Goal: Task Accomplishment & Management: Use online tool/utility

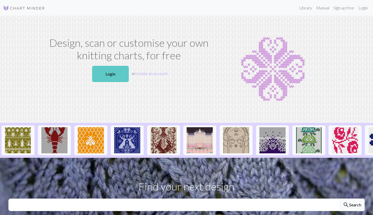
click at [121, 71] on link "Login" at bounding box center [110, 74] width 37 height 16
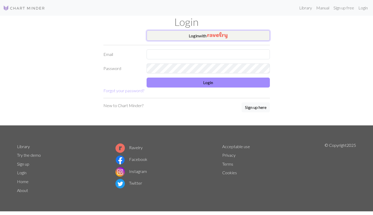
click at [238, 32] on button "Login with" at bounding box center [208, 35] width 123 height 10
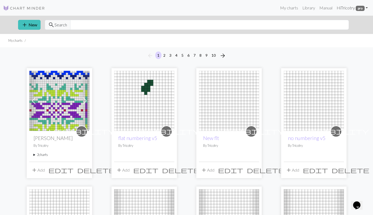
click at [358, 6] on span "pro" at bounding box center [360, 8] width 9 height 5
click at [336, 32] on link "Admin" at bounding box center [339, 35] width 15 height 10
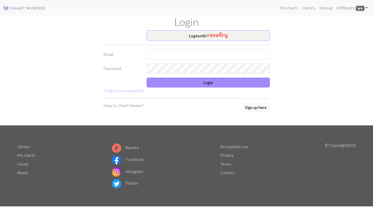
click at [349, 7] on link "Hi Tricotry pro" at bounding box center [352, 8] width 35 height 10
click at [334, 35] on link "Admin" at bounding box center [339, 35] width 15 height 10
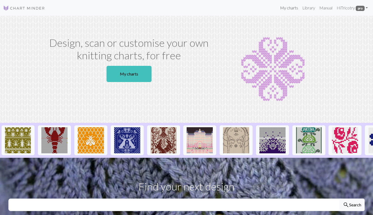
click at [284, 6] on link "My charts" at bounding box center [289, 8] width 22 height 10
click at [290, 9] on link "My charts" at bounding box center [289, 8] width 22 height 10
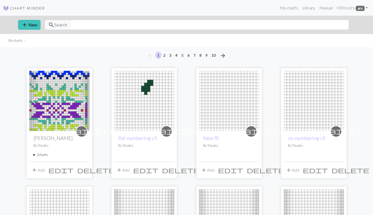
click at [71, 95] on img at bounding box center [59, 101] width 60 height 60
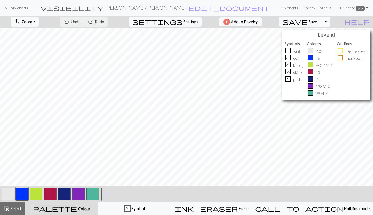
click at [330, 19] on button "Toggle Dropdown" at bounding box center [325, 22] width 10 height 10
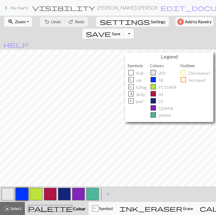
click at [134, 29] on button "Toggle Dropdown" at bounding box center [129, 34] width 10 height 10
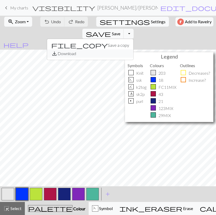
click at [134, 49] on button "save_alt Download" at bounding box center [90, 53] width 86 height 8
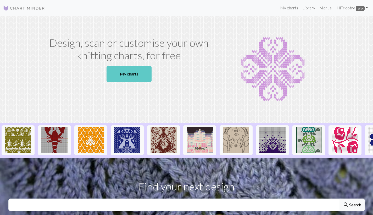
click at [137, 75] on link "My charts" at bounding box center [129, 74] width 45 height 16
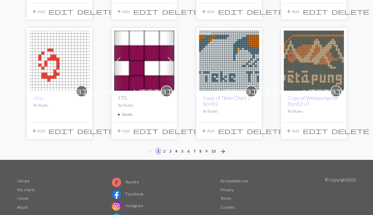
scroll to position [423, 0]
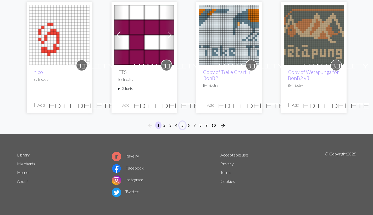
click at [181, 125] on button "5" at bounding box center [182, 126] width 6 height 8
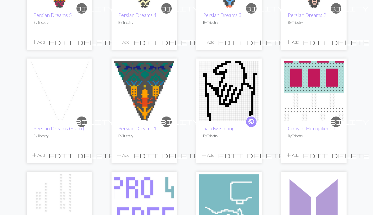
scroll to position [246, 0]
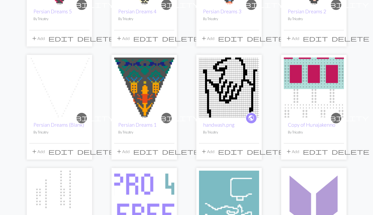
click at [318, 89] on img at bounding box center [314, 88] width 60 height 60
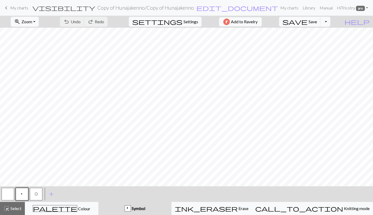
click at [15, 6] on span "My charts" at bounding box center [19, 7] width 18 height 5
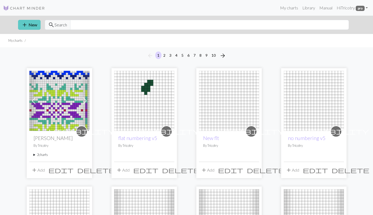
click at [30, 24] on button "add New" at bounding box center [29, 25] width 23 height 10
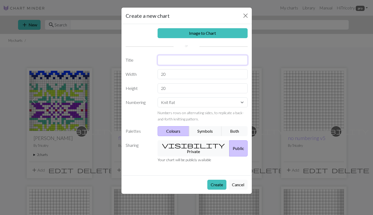
click at [175, 58] on input "text" at bounding box center [203, 60] width 90 height 10
type input "All symbols"
click at [204, 129] on button "Symbols" at bounding box center [205, 131] width 33 height 10
drag, startPoint x: 172, startPoint y: 75, endPoint x: 140, endPoint y: 71, distance: 31.9
click at [141, 71] on div "Width 20" at bounding box center [187, 74] width 128 height 10
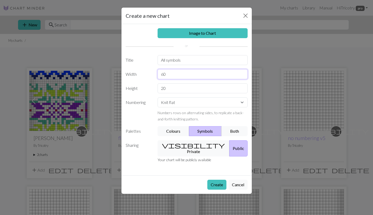
type input "60"
drag, startPoint x: 163, startPoint y: 88, endPoint x: 156, endPoint y: 88, distance: 7.9
click at [156, 88] on div "20" at bounding box center [202, 89] width 96 height 10
type input "10"
click at [212, 180] on button "Create" at bounding box center [216, 185] width 19 height 10
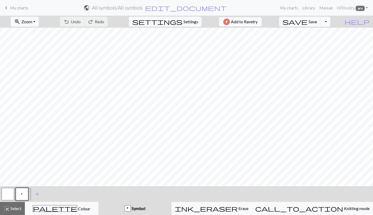
click at [24, 192] on button "p" at bounding box center [22, 194] width 13 height 13
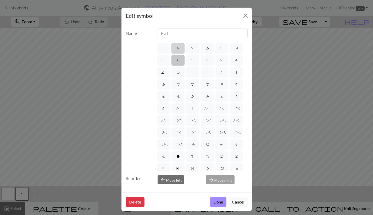
click at [181, 49] on label "d" at bounding box center [177, 48] width 13 height 10
click at [180, 48] on input "d" at bounding box center [178, 46] width 3 height 3
radio input "true"
type input "sk2p"
click button "Done" at bounding box center [218, 202] width 16 height 10
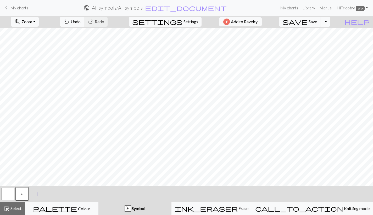
click at [36, 193] on span "add" at bounding box center [37, 194] width 6 height 7
click at [36, 193] on button "button" at bounding box center [36, 194] width 13 height 13
click at [37, 193] on button "button" at bounding box center [36, 194] width 13 height 13
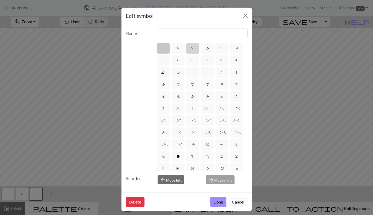
click at [191, 50] on span "f" at bounding box center [193, 48] width 4 height 5
click at [191, 48] on input "f" at bounding box center [192, 46] width 3 height 3
radio input "true"
type input "left leaning decrease"
click button "Done" at bounding box center [218, 202] width 16 height 10
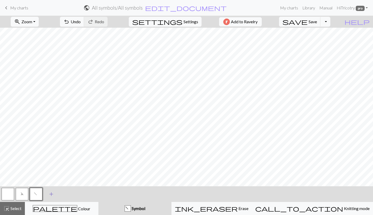
click at [45, 194] on button "add Add a symbol" at bounding box center [51, 194] width 13 height 13
click at [71, 195] on button "add Add a symbol" at bounding box center [65, 194] width 13 height 13
click at [55, 196] on button "button" at bounding box center [50, 194] width 13 height 13
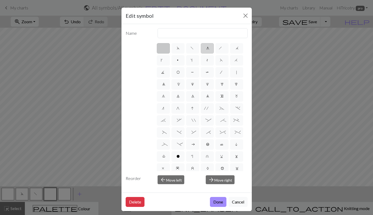
click at [208, 48] on span "g" at bounding box center [207, 48] width 2 height 5
click at [208, 48] on input "g" at bounding box center [207, 46] width 3 height 3
radio input "true"
type input "sk2p"
click button "Done" at bounding box center [218, 202] width 16 height 10
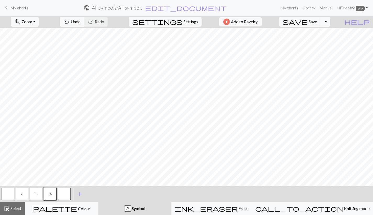
click at [62, 194] on button "button" at bounding box center [64, 194] width 13 height 13
click at [60, 193] on button "button" at bounding box center [64, 194] width 13 height 13
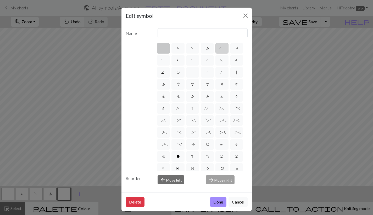
click at [222, 49] on span "h" at bounding box center [222, 48] width 6 height 5
click at [222, 48] on input "h" at bounding box center [220, 46] width 3 height 3
radio input "true"
type input "right leaning decrease"
click button "Done" at bounding box center [218, 202] width 16 height 10
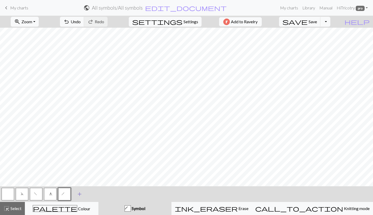
click at [81, 195] on span "add" at bounding box center [79, 194] width 6 height 7
click at [81, 195] on button "button" at bounding box center [78, 194] width 13 height 13
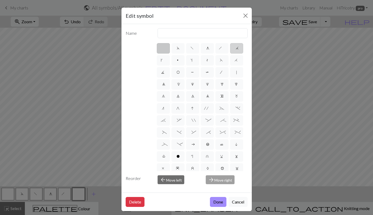
click at [236, 49] on span "j" at bounding box center [237, 48] width 2 height 5
click at [236, 48] on input "j" at bounding box center [237, 46] width 3 height 3
radio input "true"
type input "k3tog"
click button "Done" at bounding box center [218, 202] width 16 height 10
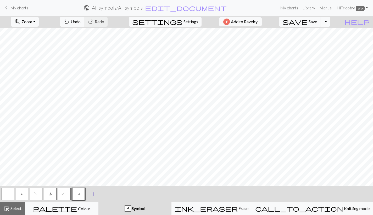
click at [97, 193] on span "add" at bounding box center [94, 194] width 6 height 7
click at [94, 196] on button "button" at bounding box center [92, 194] width 13 height 13
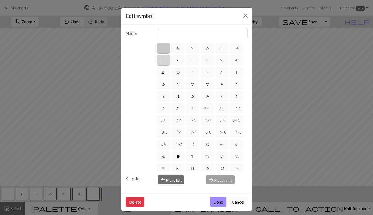
click at [165, 60] on label "k" at bounding box center [163, 60] width 13 height 10
click at [164, 60] on input "k" at bounding box center [161, 58] width 3 height 3
radio input "true"
type input "right leaning increase"
click button "Done" at bounding box center [218, 202] width 16 height 10
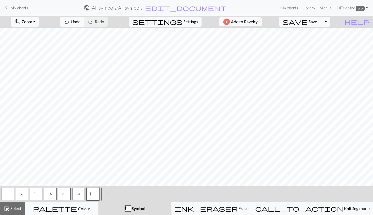
click at [21, 192] on button "d" at bounding box center [22, 194] width 13 height 13
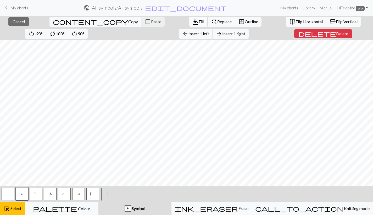
click at [192, 20] on span "format_color_fill" at bounding box center [195, 21] width 6 height 7
click at [37, 191] on button "f" at bounding box center [36, 194] width 13 height 13
click at [199, 20] on span "Fill" at bounding box center [201, 21] width 5 height 5
click at [50, 195] on span "g" at bounding box center [50, 194] width 2 height 5
click at [199, 21] on span "Fill" at bounding box center [201, 21] width 5 height 5
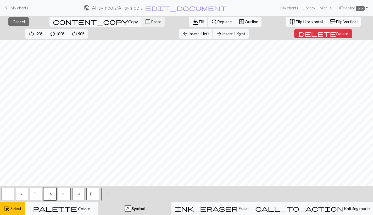
click at [67, 196] on button "h" at bounding box center [64, 194] width 13 height 13
click at [192, 24] on span "format_color_fill" at bounding box center [195, 21] width 6 height 7
click at [80, 190] on button "j" at bounding box center [78, 194] width 13 height 13
click at [192, 24] on span "format_color_fill" at bounding box center [195, 21] width 6 height 7
click at [94, 192] on button "k" at bounding box center [92, 194] width 13 height 13
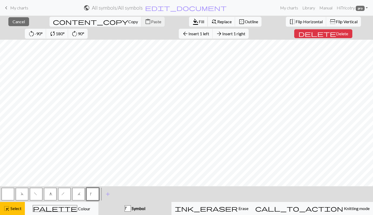
click at [192, 22] on span "format_color_fill" at bounding box center [195, 21] width 6 height 7
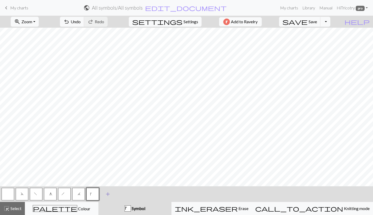
click at [107, 198] on span "add" at bounding box center [108, 194] width 6 height 7
click at [120, 194] on span "add" at bounding box center [122, 194] width 6 height 7
click at [136, 193] on span "add" at bounding box center [136, 194] width 6 height 7
click at [151, 196] on span "add" at bounding box center [150, 194] width 6 height 7
click at [166, 194] on span "add" at bounding box center [164, 194] width 6 height 7
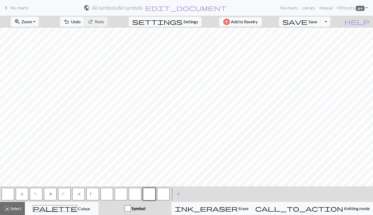
click at [108, 194] on button "button" at bounding box center [107, 194] width 13 height 13
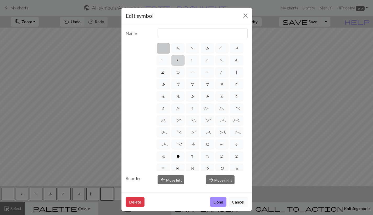
click at [178, 60] on span "p" at bounding box center [177, 60] width 3 height 5
click at [178, 60] on input "p" at bounding box center [177, 58] width 3 height 3
radio input "true"
type input "purl"
click button "Done" at bounding box center [218, 202] width 16 height 10
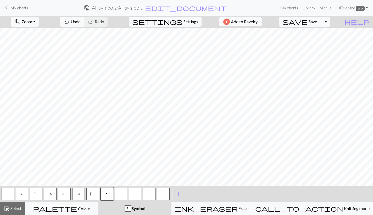
click at [127, 189] on button "button" at bounding box center [121, 194] width 13 height 13
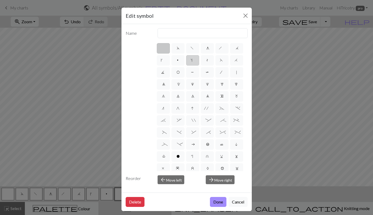
click at [191, 63] on label "s" at bounding box center [192, 60] width 13 height 10
click at [191, 60] on input "s" at bounding box center [192, 58] width 3 height 3
radio input "true"
type input "increase one left leaning"
click button "Done" at bounding box center [218, 202] width 16 height 10
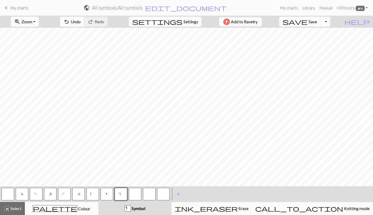
click at [137, 192] on button "button" at bounding box center [135, 194] width 13 height 13
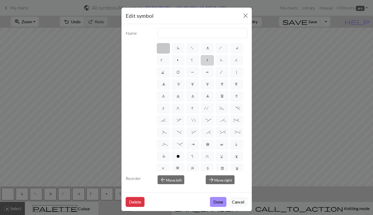
click at [208, 61] on span "t" at bounding box center [207, 60] width 3 height 5
click at [208, 60] on input "t" at bounding box center [207, 58] width 3 height 3
radio input "true"
type input "ktbl"
click button "Done" at bounding box center [218, 202] width 16 height 10
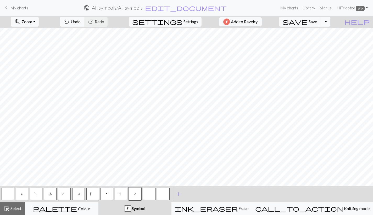
click at [154, 191] on button "button" at bounding box center [149, 194] width 13 height 13
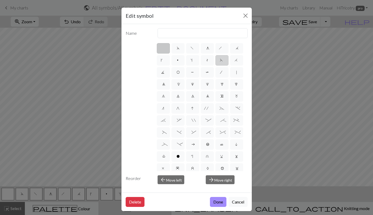
click at [223, 58] on label "F" at bounding box center [221, 60] width 13 height 10
click at [223, 58] on input "F" at bounding box center [221, 58] width 3 height 3
radio input "true"
type input "ssk"
click button "Done" at bounding box center [218, 202] width 16 height 10
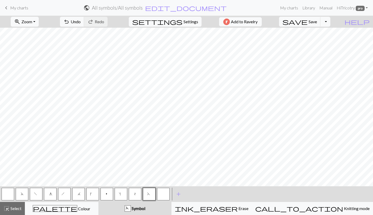
click at [165, 195] on button "button" at bounding box center [163, 194] width 13 height 13
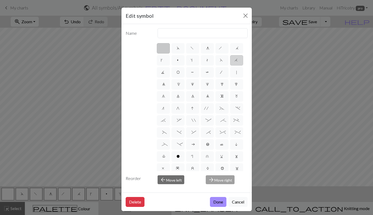
click at [237, 61] on span "H" at bounding box center [237, 60] width 4 height 5
click at [237, 60] on input "H" at bounding box center [236, 58] width 3 height 3
radio input "true"
type input "k2tog"
click button "Done" at bounding box center [218, 202] width 16 height 10
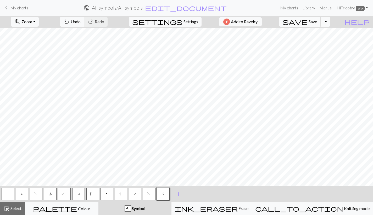
click at [317, 23] on span "Save" at bounding box center [313, 21] width 8 height 5
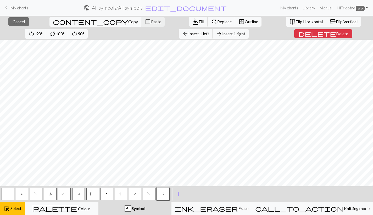
click at [111, 195] on button "p" at bounding box center [107, 194] width 13 height 13
click at [199, 24] on span "Fill" at bounding box center [201, 21] width 5 height 5
click at [123, 197] on button "s" at bounding box center [121, 194] width 13 height 13
click at [199, 20] on span "Fill" at bounding box center [201, 21] width 5 height 5
click at [138, 188] on button "t" at bounding box center [135, 194] width 13 height 13
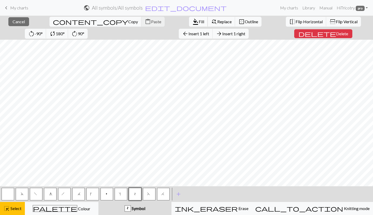
click at [199, 20] on span "Fill" at bounding box center [201, 21] width 5 height 5
click at [148, 197] on button "F" at bounding box center [149, 194] width 13 height 13
click at [192, 23] on span "format_color_fill" at bounding box center [195, 21] width 6 height 7
click at [163, 197] on span "H" at bounding box center [163, 194] width 4 height 5
click at [192, 21] on span "format_color_fill" at bounding box center [195, 21] width 6 height 7
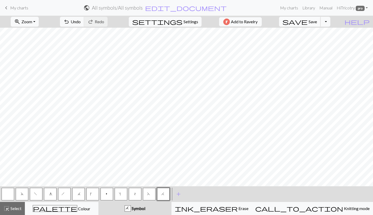
click at [317, 22] on span "Save" at bounding box center [313, 21] width 8 height 5
click at [165, 194] on button "H" at bounding box center [163, 194] width 13 height 13
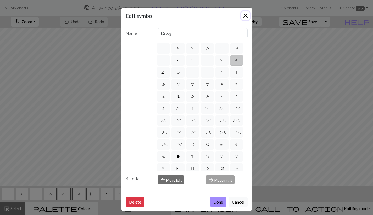
click at [247, 14] on button "Close" at bounding box center [245, 16] width 8 height 8
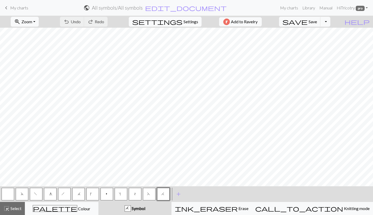
click at [187, 21] on span "Settings" at bounding box center [191, 22] width 15 height 6
select select "aran"
select select "flat"
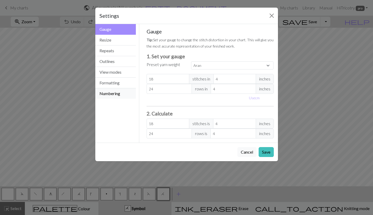
click at [103, 93] on button "Numbering" at bounding box center [115, 93] width 41 height 10
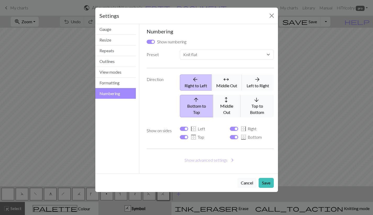
click at [257, 82] on button "arrow_forward Left to Right" at bounding box center [258, 83] width 32 height 16
select select
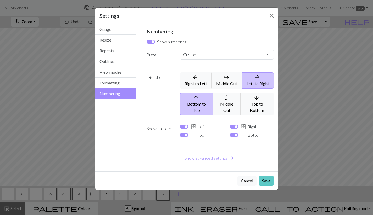
click at [263, 176] on button "Save" at bounding box center [266, 181] width 15 height 10
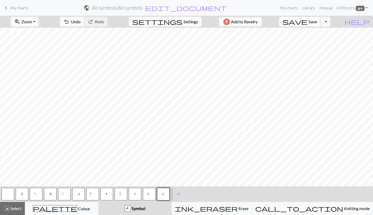
click at [308, 21] on span "save" at bounding box center [295, 21] width 25 height 7
click at [178, 193] on span "add" at bounding box center [178, 194] width 6 height 7
click at [192, 193] on span "add" at bounding box center [193, 194] width 6 height 7
click at [207, 192] on span "add" at bounding box center [207, 194] width 6 height 7
click at [222, 195] on span "add" at bounding box center [221, 194] width 6 height 7
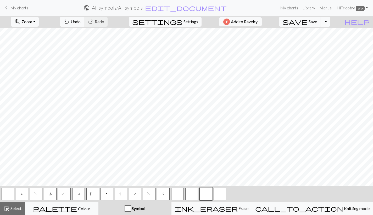
click at [237, 193] on span "add" at bounding box center [235, 194] width 6 height 7
click at [251, 196] on span "add" at bounding box center [249, 194] width 6 height 7
click at [181, 191] on button "button" at bounding box center [177, 194] width 13 height 13
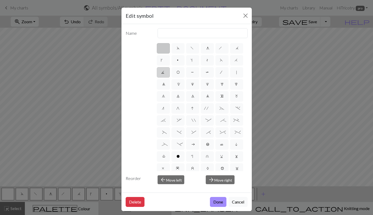
click at [162, 73] on span "J" at bounding box center [163, 72] width 4 height 5
click at [162, 73] on input "J" at bounding box center [162, 70] width 3 height 3
radio input "true"
type input "p3tog"
click button "Done" at bounding box center [218, 202] width 16 height 10
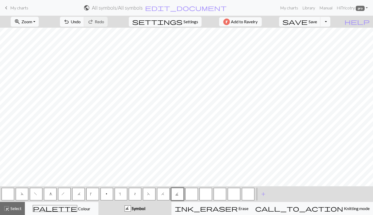
click at [187, 195] on button "button" at bounding box center [191, 194] width 13 height 13
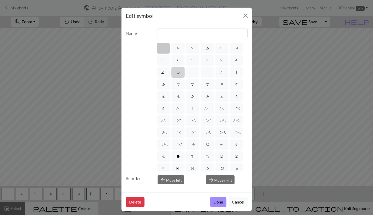
click at [179, 72] on span "O" at bounding box center [177, 72] width 3 height 5
click at [179, 72] on input "O" at bounding box center [177, 70] width 3 height 3
radio input "true"
type input "yo"
click button "Done" at bounding box center [218, 202] width 16 height 10
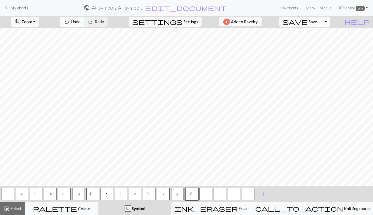
click at [203, 194] on button "button" at bounding box center [206, 194] width 13 height 13
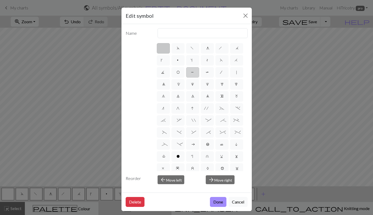
click at [193, 76] on label "P" at bounding box center [192, 72] width 13 height 10
click at [193, 73] on input "P" at bounding box center [192, 70] width 3 height 3
radio input "true"
type input "purl"
click button "Done" at bounding box center [218, 202] width 16 height 10
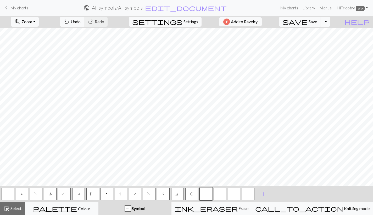
click at [216, 191] on button "button" at bounding box center [220, 194] width 13 height 13
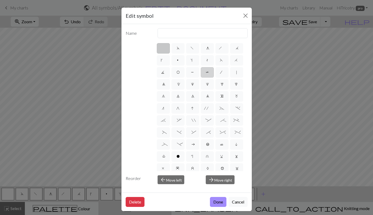
click at [208, 72] on span "T" at bounding box center [207, 72] width 3 height 5
click at [208, 72] on input "T" at bounding box center [207, 70] width 3 height 3
radio input "true"
type input "ptbl"
click button "Done" at bounding box center [218, 202] width 16 height 10
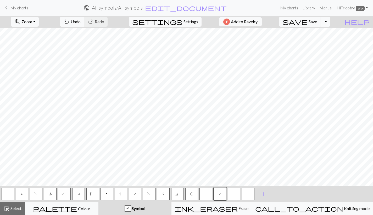
click at [232, 190] on button "button" at bounding box center [234, 194] width 13 height 13
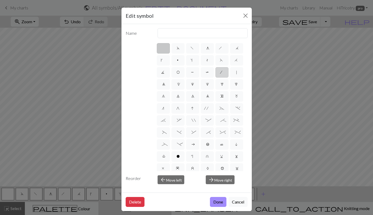
click at [222, 72] on span "/" at bounding box center [222, 72] width 4 height 5
click at [222, 72] on input "/" at bounding box center [221, 70] width 3 height 3
radio input "true"
type input "right leaning decrease"
click button "Done" at bounding box center [218, 202] width 16 height 10
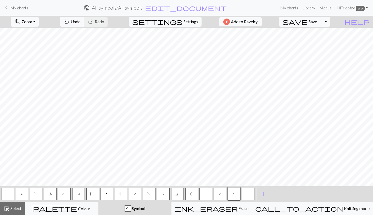
click at [250, 194] on button "button" at bounding box center [248, 194] width 13 height 13
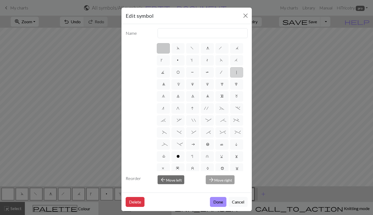
click at [239, 73] on label "|" at bounding box center [236, 72] width 13 height 10
click at [239, 73] on input "|" at bounding box center [237, 70] width 3 height 3
radio input "true"
type input "slip stitch"
click button "Done" at bounding box center [218, 202] width 16 height 10
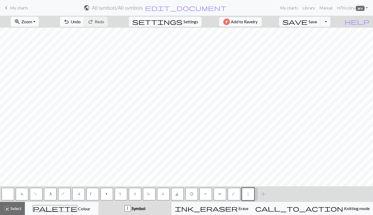
click at [176, 195] on button "J" at bounding box center [177, 194] width 13 height 13
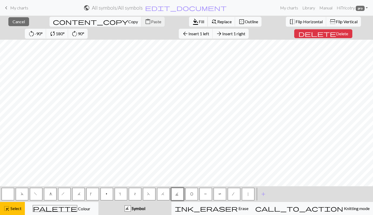
click at [192, 22] on span "format_color_fill" at bounding box center [195, 21] width 6 height 7
click at [189, 191] on button "O" at bounding box center [191, 194] width 13 height 13
click at [199, 23] on span "Fill" at bounding box center [201, 21] width 5 height 5
click at [203, 196] on button "P" at bounding box center [206, 194] width 13 height 13
click at [192, 21] on span "format_color_fill" at bounding box center [195, 21] width 6 height 7
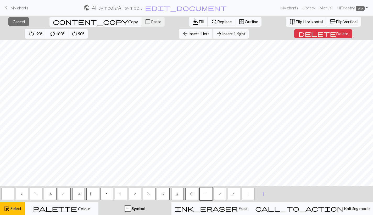
click at [222, 193] on button "T" at bounding box center [220, 194] width 13 height 13
click at [199, 22] on span "Fill" at bounding box center [201, 21] width 5 height 5
click at [236, 195] on button "/" at bounding box center [234, 194] width 13 height 13
click at [192, 23] on span "format_color_fill" at bounding box center [195, 21] width 6 height 7
click at [248, 197] on button "|" at bounding box center [248, 194] width 13 height 13
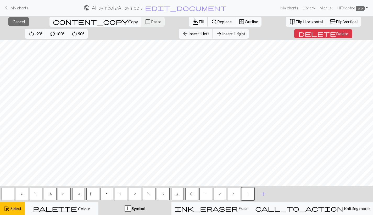
click at [199, 21] on span "Fill" at bounding box center [201, 21] width 5 height 5
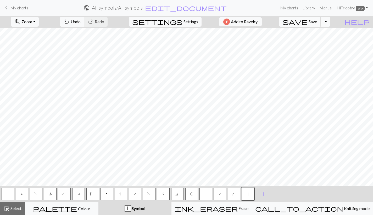
click at [319, 20] on button "save Save Save" at bounding box center [300, 22] width 42 height 10
click at [185, 23] on span "Settings" at bounding box center [191, 22] width 15 height 6
select select "aran"
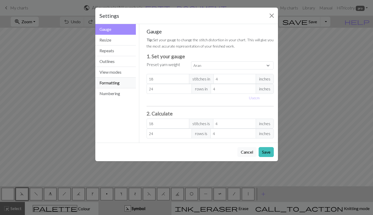
click at [114, 84] on button "Formatting" at bounding box center [115, 83] width 41 height 11
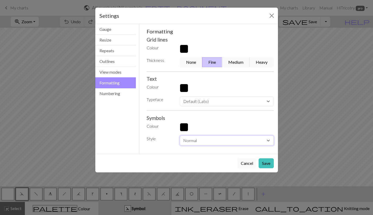
click at [208, 141] on select "Normal Light Heavy Hand drawn" at bounding box center [227, 141] width 94 height 10
select select "hand"
click at [180, 136] on select "Normal Light Heavy Hand drawn" at bounding box center [227, 141] width 94 height 10
click at [274, 162] on div "Cancel Save" at bounding box center [186, 163] width 183 height 19
click at [266, 163] on button "Save" at bounding box center [266, 164] width 15 height 10
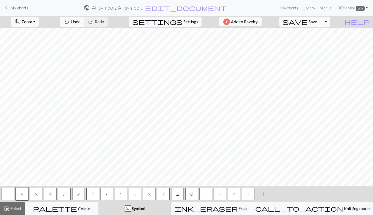
click at [188, 23] on span "Settings" at bounding box center [191, 22] width 15 height 6
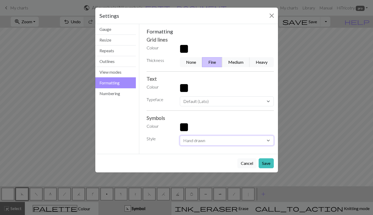
click at [219, 140] on select "Normal Light Heavy Hand drawn" at bounding box center [227, 141] width 94 height 10
select select "light"
click at [180, 136] on select "Normal Light Heavy Hand drawn" at bounding box center [227, 141] width 94 height 10
click at [263, 161] on button "Save" at bounding box center [266, 164] width 15 height 10
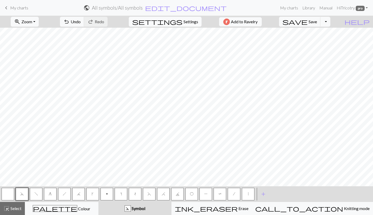
click at [184, 20] on span "Settings" at bounding box center [191, 22] width 15 height 6
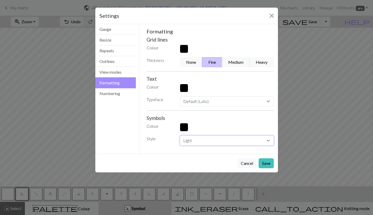
click at [208, 142] on select "Normal Light Heavy Hand drawn" at bounding box center [227, 141] width 94 height 10
select select "heavy"
click at [180, 136] on select "Normal Light Heavy Hand drawn" at bounding box center [227, 141] width 94 height 10
click at [270, 164] on button "Save" at bounding box center [266, 164] width 15 height 10
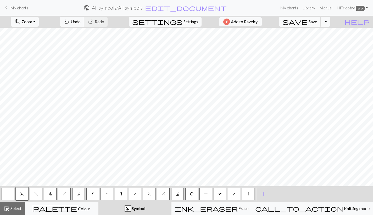
click at [317, 19] on span "Save" at bounding box center [313, 21] width 8 height 5
click at [265, 195] on span "add" at bounding box center [263, 194] width 6 height 7
click at [276, 194] on span "add" at bounding box center [277, 194] width 6 height 7
click at [293, 193] on span "add" at bounding box center [292, 194] width 6 height 7
click at [306, 193] on span "add" at bounding box center [306, 194] width 6 height 7
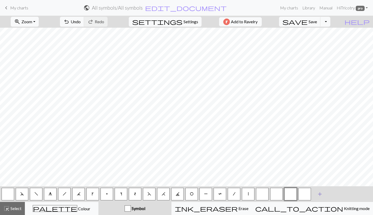
click at [321, 193] on span "add" at bounding box center [320, 194] width 6 height 7
click at [336, 194] on span "add" at bounding box center [334, 194] width 6 height 7
click at [259, 194] on button "button" at bounding box center [262, 194] width 13 height 13
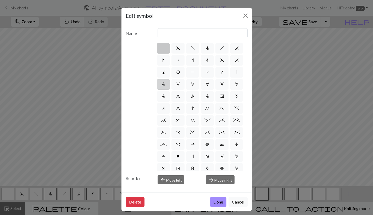
click at [163, 84] on span "0" at bounding box center [164, 84] width 4 height 4
click at [163, 84] on input "0" at bounding box center [163, 82] width 3 height 3
radio input "true"
type input "decrease 5"
click at [163, 84] on span "0" at bounding box center [164, 84] width 4 height 4
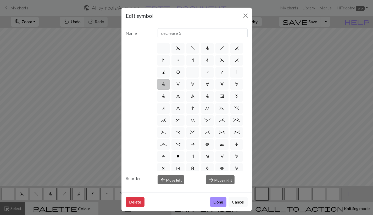
click at [163, 84] on input "0" at bounding box center [163, 82] width 3 height 3
click button "Done" at bounding box center [218, 202] width 16 height 10
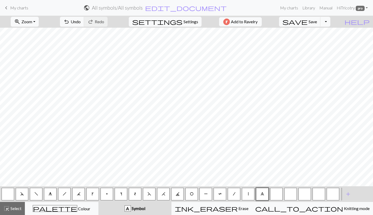
click at [278, 191] on button "button" at bounding box center [276, 194] width 13 height 13
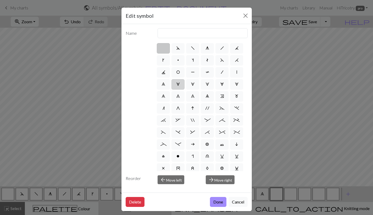
click at [179, 82] on span "1" at bounding box center [178, 84] width 4 height 4
click at [179, 82] on input "1" at bounding box center [177, 82] width 3 height 3
radio input "true"
type input "increase 1"
click button "Done" at bounding box center [218, 202] width 16 height 10
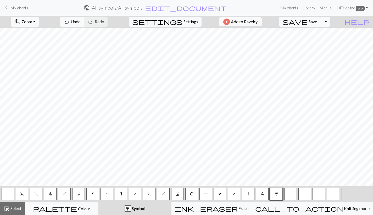
click at [290, 193] on button "button" at bounding box center [290, 194] width 13 height 13
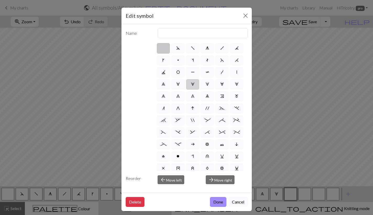
click at [192, 85] on span "2" at bounding box center [193, 84] width 4 height 4
click at [192, 85] on input "2" at bounding box center [192, 82] width 3 height 3
radio input "true"
type input "increase 2"
click button "Done" at bounding box center [218, 202] width 16 height 10
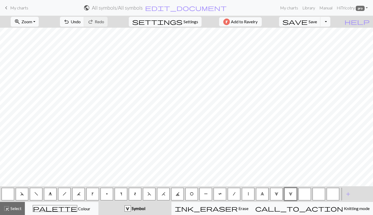
click at [305, 192] on button "button" at bounding box center [304, 194] width 13 height 13
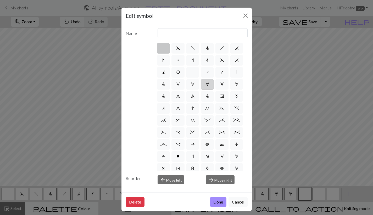
click at [211, 85] on label "3" at bounding box center [207, 84] width 13 height 10
click at [209, 85] on input "3" at bounding box center [207, 82] width 3 height 3
radio input "true"
type input "increase 3"
click button "Done" at bounding box center [218, 202] width 16 height 10
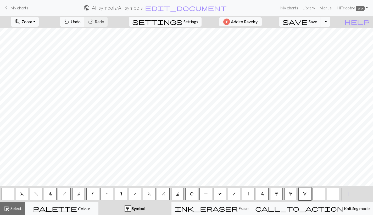
click at [324, 192] on button "button" at bounding box center [319, 194] width 13 height 13
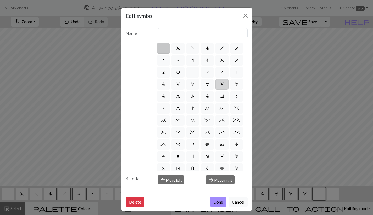
click at [223, 84] on span "4" at bounding box center [222, 84] width 4 height 4
click at [223, 84] on input "4" at bounding box center [221, 82] width 3 height 3
radio input "true"
type input "increase 4"
click button "Done" at bounding box center [218, 202] width 16 height 10
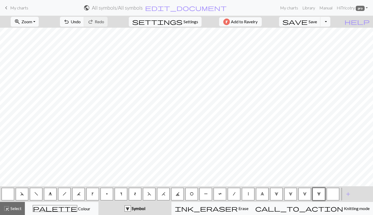
click at [332, 191] on button "button" at bounding box center [333, 194] width 13 height 13
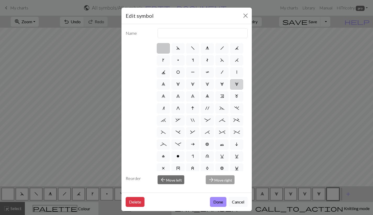
click at [235, 82] on span "5" at bounding box center [237, 84] width 4 height 4
click at [235, 82] on input "5" at bounding box center [236, 82] width 3 height 3
radio input "true"
type input "increase 5"
click button "Done" at bounding box center [218, 202] width 16 height 10
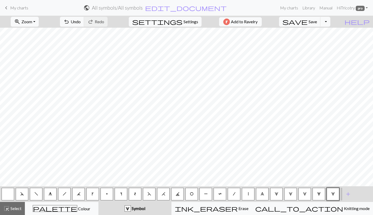
click at [263, 196] on span "0" at bounding box center [263, 194] width 4 height 4
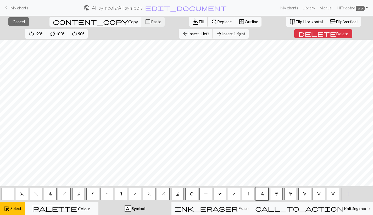
click at [199, 23] on span "Fill" at bounding box center [201, 21] width 5 height 5
click at [276, 196] on span "1" at bounding box center [277, 194] width 4 height 4
click at [270, 188] on button "1" at bounding box center [276, 194] width 13 height 13
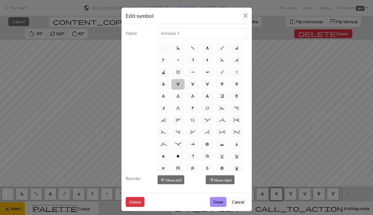
click at [236, 203] on button "Cancel" at bounding box center [238, 202] width 19 height 10
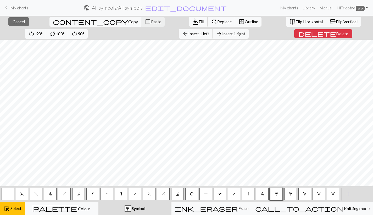
click at [199, 19] on span "Fill" at bounding box center [201, 21] width 5 height 5
click at [290, 198] on button "2" at bounding box center [290, 194] width 13 height 13
click at [192, 22] on span "format_color_fill" at bounding box center [195, 21] width 6 height 7
click at [306, 190] on button "3" at bounding box center [304, 194] width 13 height 13
click at [192, 21] on span "format_color_fill" at bounding box center [195, 21] width 6 height 7
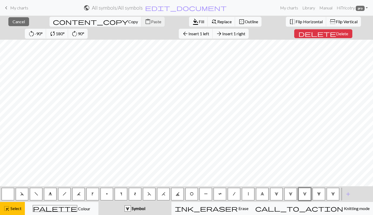
click at [323, 197] on button "4" at bounding box center [319, 194] width 13 height 13
click at [192, 21] on span "format_color_fill" at bounding box center [195, 21] width 6 height 7
click at [333, 194] on span "5" at bounding box center [333, 194] width 4 height 4
click at [192, 21] on span "format_color_fill" at bounding box center [195, 21] width 6 height 7
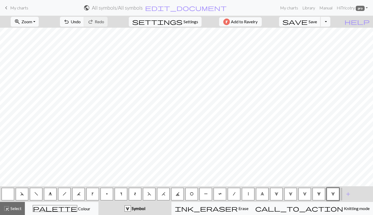
click at [317, 23] on span "Save" at bounding box center [313, 21] width 8 height 5
click at [349, 194] on span "add" at bounding box center [348, 194] width 6 height 7
click at [360, 194] on span "add" at bounding box center [362, 194] width 6 height 7
click at [369, 194] on span "add" at bounding box center [366, 194] width 6 height 7
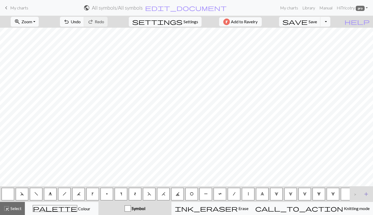
click at [369, 194] on span "add" at bounding box center [366, 194] width 6 height 7
click at [343, 195] on button "button" at bounding box center [347, 194] width 13 height 13
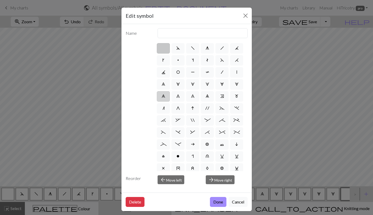
click at [163, 95] on span "6" at bounding box center [164, 96] width 4 height 4
click at [163, 95] on input "6" at bounding box center [163, 94] width 3 height 3
radio input "true"
type input "decrease 1"
click at [219, 202] on button "Done" at bounding box center [218, 202] width 16 height 10
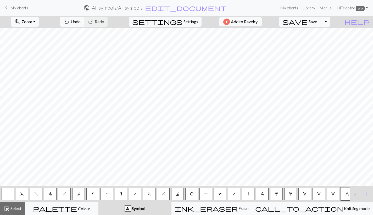
click at [354, 193] on div ">" at bounding box center [354, 194] width 8 height 14
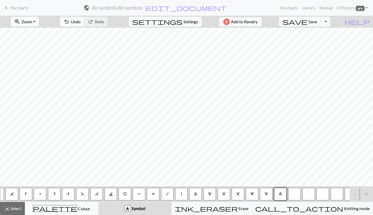
scroll to position [0, 67]
click at [294, 191] on button "button" at bounding box center [294, 194] width 13 height 13
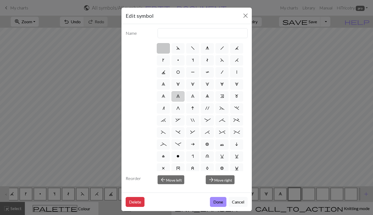
click at [178, 95] on span "7" at bounding box center [178, 96] width 4 height 4
click at [178, 95] on input "7" at bounding box center [177, 94] width 3 height 3
radio input "true"
type input "decrease 2"
click at [214, 198] on button "Done" at bounding box center [218, 202] width 16 height 10
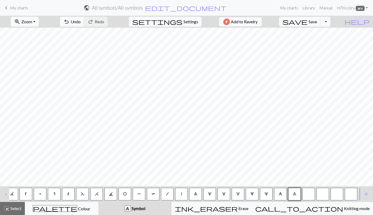
click at [309, 191] on button "button" at bounding box center [308, 194] width 13 height 13
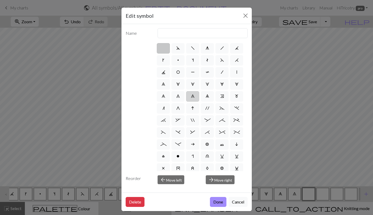
click at [197, 98] on label "8" at bounding box center [192, 96] width 13 height 10
click at [194, 97] on input "8" at bounding box center [192, 94] width 3 height 3
radio input "true"
type input "decrease 3"
click at [221, 204] on button "Done" at bounding box center [218, 202] width 16 height 10
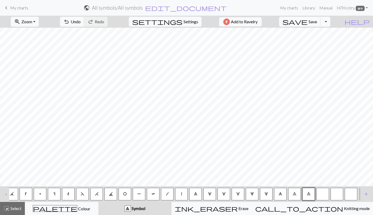
click at [322, 194] on button "button" at bounding box center [323, 194] width 13 height 13
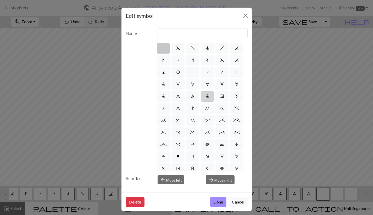
click at [205, 96] on label "9" at bounding box center [207, 96] width 13 height 10
click at [206, 96] on input "9" at bounding box center [207, 94] width 3 height 3
radio input "true"
type input "decrease 4"
click at [220, 200] on button "Done" at bounding box center [218, 202] width 16 height 10
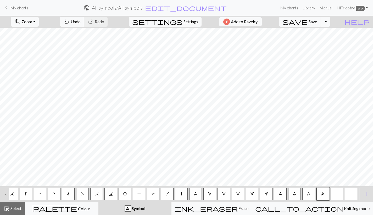
click at [337, 193] on button "button" at bounding box center [337, 194] width 13 height 13
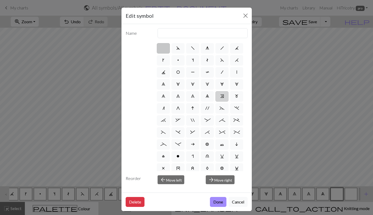
click at [224, 96] on span "e" at bounding box center [222, 96] width 4 height 4
click at [224, 96] on input "e" at bounding box center [221, 94] width 3 height 3
radio input "true"
type input "Right end"
click at [218, 201] on button "Done" at bounding box center [218, 202] width 16 height 10
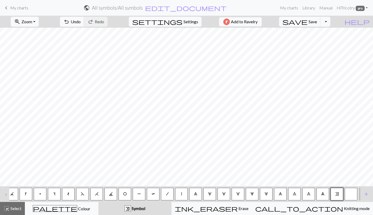
click at [350, 195] on button "button" at bounding box center [351, 194] width 13 height 13
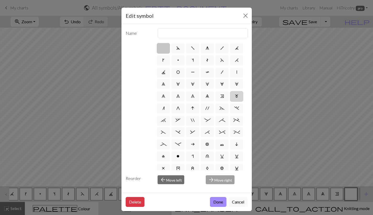
click at [236, 96] on span "m" at bounding box center [237, 96] width 4 height 4
click at [236, 96] on input "m" at bounding box center [236, 94] width 3 height 3
radio input "true"
type input "m1"
click at [218, 203] on button "Done" at bounding box center [218, 202] width 16 height 10
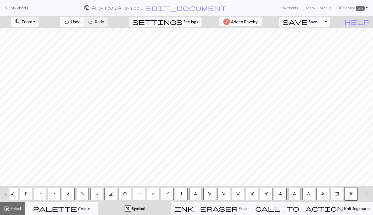
click at [282, 193] on span "6" at bounding box center [281, 194] width 4 height 4
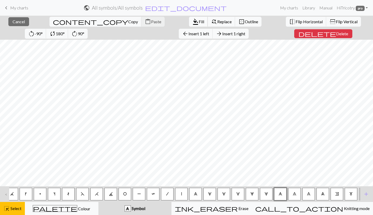
click at [192, 19] on span "format_color_fill" at bounding box center [195, 21] width 6 height 7
click at [295, 195] on span "7" at bounding box center [295, 194] width 4 height 4
click at [199, 21] on span "Fill" at bounding box center [201, 21] width 5 height 5
click at [307, 196] on span "8" at bounding box center [309, 194] width 4 height 4
click at [199, 19] on span "Fill" at bounding box center [201, 21] width 5 height 5
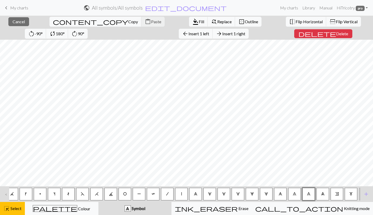
click at [326, 193] on button "9" at bounding box center [323, 194] width 13 height 13
click at [199, 22] on span "Fill" at bounding box center [201, 21] width 5 height 5
click at [337, 193] on span "e" at bounding box center [337, 194] width 4 height 4
click at [199, 22] on span "Fill" at bounding box center [201, 21] width 5 height 5
click at [352, 196] on span "m" at bounding box center [351, 194] width 4 height 4
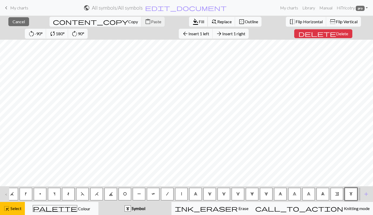
click at [199, 20] on span "Fill" at bounding box center [201, 21] width 5 height 5
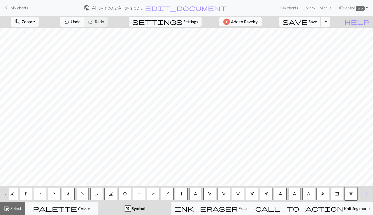
click at [317, 22] on span "Save" at bounding box center [313, 21] width 8 height 5
click at [367, 194] on span "add" at bounding box center [366, 194] width 6 height 7
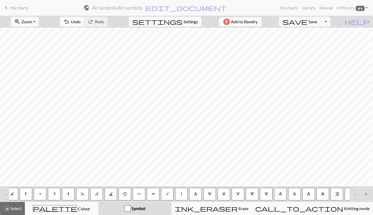
click at [367, 194] on span "add" at bounding box center [366, 194] width 6 height 7
click at [308, 19] on span "save" at bounding box center [295, 21] width 25 height 7
click at [355, 195] on div ">" at bounding box center [354, 194] width 8 height 14
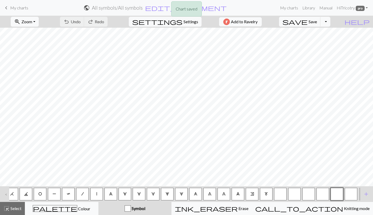
click at [280, 192] on button "button" at bounding box center [280, 194] width 13 height 13
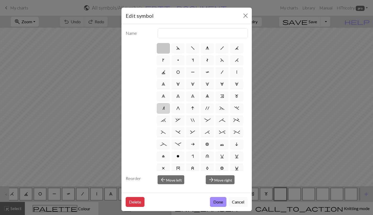
click at [164, 108] on span "n" at bounding box center [163, 108] width 2 height 4
click at [164, 108] on input "n" at bounding box center [163, 106] width 3 height 3
radio input "true"
type input "k2tog"
click button "Done" at bounding box center [218, 202] width 16 height 10
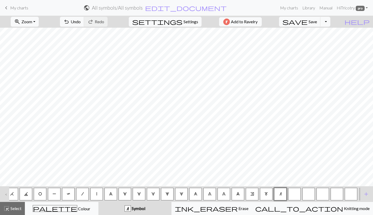
click at [294, 195] on button "button" at bounding box center [294, 194] width 13 height 13
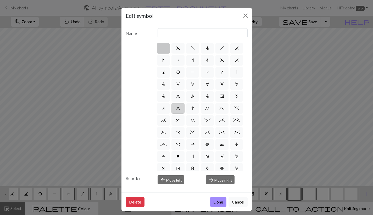
click at [177, 109] on span "G" at bounding box center [178, 108] width 4 height 4
click at [177, 109] on input "G" at bounding box center [177, 106] width 3 height 3
radio input "true"
type input "psso"
click button "Done" at bounding box center [218, 202] width 16 height 10
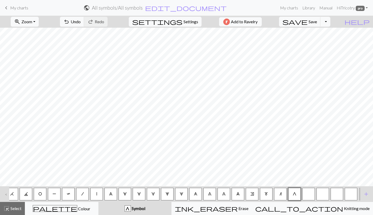
click at [306, 191] on button "button" at bounding box center [308, 194] width 13 height 13
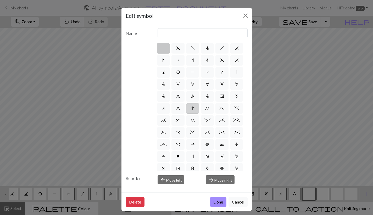
click at [193, 109] on span "I" at bounding box center [192, 108] width 3 height 4
click at [193, 109] on input "I" at bounding box center [192, 106] width 3 height 3
radio input "true"
type input "sk2p"
click button "Done" at bounding box center [218, 202] width 16 height 10
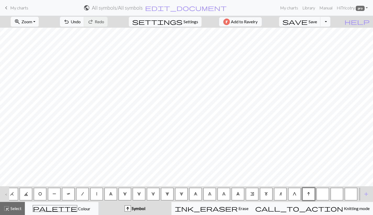
click at [322, 194] on button "button" at bounding box center [323, 194] width 13 height 13
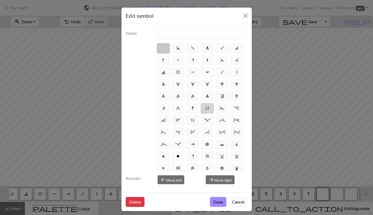
click at [208, 106] on span "'" at bounding box center [208, 108] width 4 height 4
click at [208, 106] on input "'" at bounding box center [207, 106] width 3 height 3
radio input "true"
type input "cable extra"
click button "Done" at bounding box center [218, 202] width 16 height 10
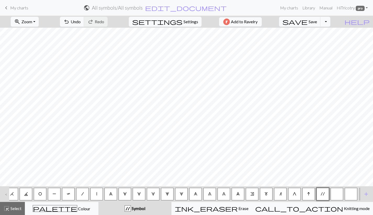
click at [341, 198] on button "button" at bounding box center [337, 194] width 13 height 13
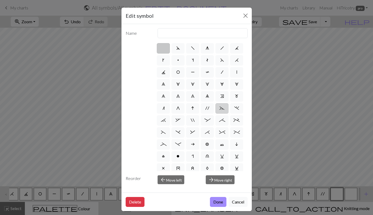
click at [217, 108] on label "~" at bounding box center [221, 108] width 13 height 10
click at [220, 108] on input "~" at bounding box center [221, 106] width 3 height 3
radio input "true"
type input "3+ stitch left twist"
click button "Done" at bounding box center [218, 202] width 16 height 10
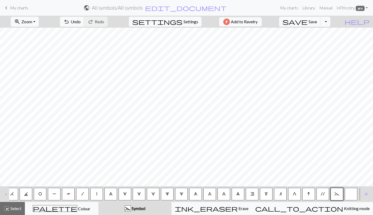
click at [352, 196] on button "button" at bounding box center [351, 194] width 13 height 13
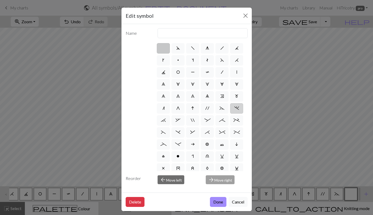
click at [236, 109] on span "." at bounding box center [236, 108] width 5 height 4
click at [236, 109] on input "." at bounding box center [235, 106] width 3 height 3
radio input "true"
type input "3+ stitch left twist"
click button "Done" at bounding box center [218, 202] width 16 height 10
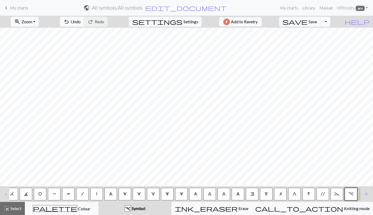
click at [279, 191] on button "n" at bounding box center [280, 194] width 13 height 13
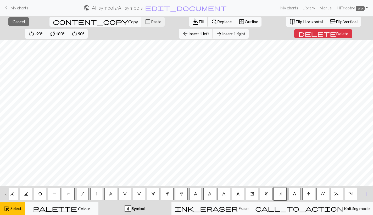
click at [192, 20] on span "format_color_fill" at bounding box center [195, 21] width 6 height 7
click at [297, 196] on button "G" at bounding box center [294, 194] width 13 height 13
click at [199, 20] on span "Fill" at bounding box center [201, 21] width 5 height 5
click at [311, 197] on button "I" at bounding box center [308, 194] width 13 height 13
click at [192, 21] on span "format_color_fill" at bounding box center [195, 21] width 6 height 7
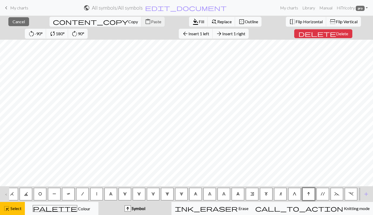
click at [323, 198] on button "'" at bounding box center [323, 194] width 13 height 13
click at [189, 17] on button "format_color_fill Fill" at bounding box center [198, 22] width 19 height 10
click at [338, 194] on span "~" at bounding box center [337, 194] width 5 height 4
click at [192, 21] on span "format_color_fill" at bounding box center [195, 21] width 6 height 7
click at [352, 195] on span "." at bounding box center [351, 194] width 5 height 4
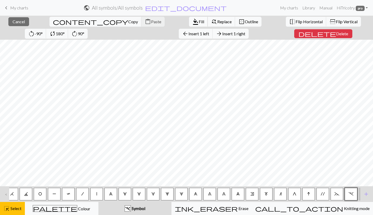
click at [199, 24] on span "Fill" at bounding box center [201, 21] width 5 height 5
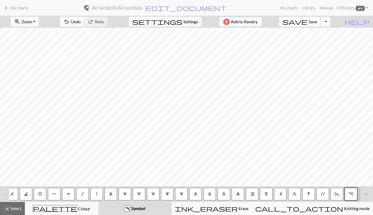
click at [321, 18] on button "save Save Save" at bounding box center [300, 22] width 42 height 10
click at [365, 194] on span "add" at bounding box center [366, 194] width 6 height 7
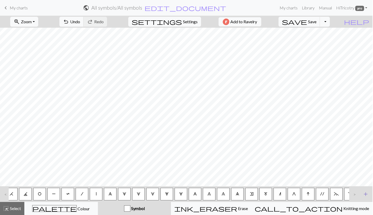
click at [365, 194] on span "add" at bounding box center [366, 194] width 6 height 7
click at [353, 193] on div ">" at bounding box center [353, 194] width 8 height 14
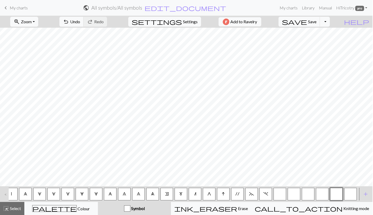
click at [277, 191] on button "button" at bounding box center [280, 194] width 13 height 13
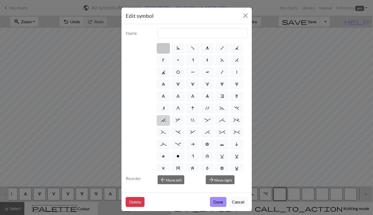
click at [164, 119] on span "`" at bounding box center [163, 120] width 5 height 4
click at [164, 119] on input "`" at bounding box center [162, 118] width 3 height 3
radio input "true"
type input "3+ stitch right twist"
click button "Done" at bounding box center [218, 202] width 16 height 10
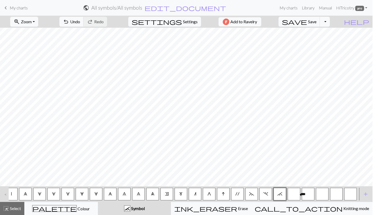
click at [292, 194] on button "button" at bounding box center [294, 194] width 13 height 13
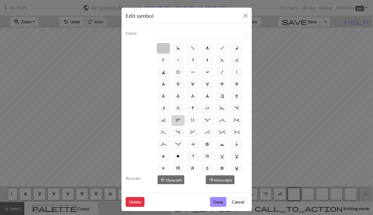
click at [180, 121] on span "," at bounding box center [178, 120] width 5 height 4
click at [179, 121] on input "," at bounding box center [177, 118] width 3 height 3
radio input "true"
type input "3+ stitch right twist"
click button "Done" at bounding box center [218, 202] width 16 height 10
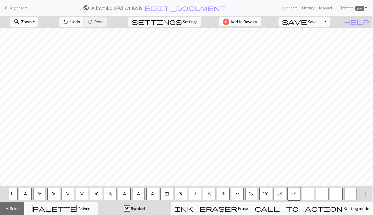
click at [307, 192] on button "button" at bounding box center [308, 194] width 13 height 13
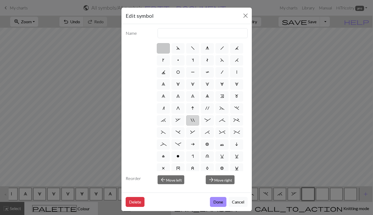
click at [193, 123] on label """ at bounding box center [192, 120] width 13 height 10
click at [193, 121] on input """ at bounding box center [192, 118] width 3 height 3
radio input "true"
type input "cable extra"
click button "Done" at bounding box center [218, 202] width 16 height 10
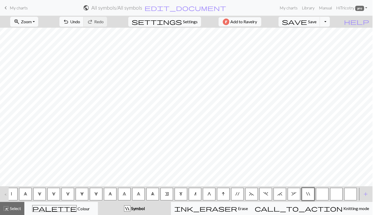
click at [320, 193] on button "button" at bounding box center [322, 194] width 13 height 13
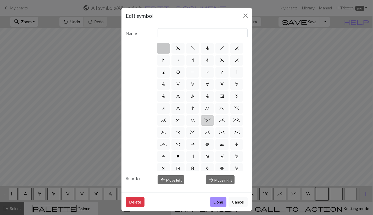
click at [210, 122] on span ":" at bounding box center [207, 120] width 6 height 4
click at [208, 121] on input ":" at bounding box center [205, 118] width 3 height 3
radio input "true"
type input "left part of 4+ stitch cable wyib"
click button "Done" at bounding box center [218, 202] width 16 height 10
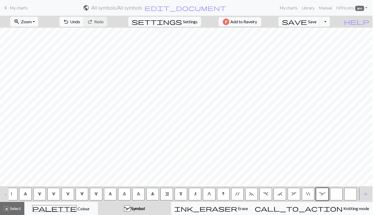
click at [340, 194] on button "button" at bounding box center [336, 194] width 13 height 13
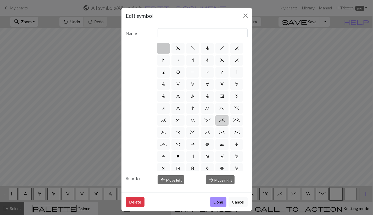
click at [222, 121] on span ";" at bounding box center [222, 120] width 6 height 4
click at [222, 121] on input ";" at bounding box center [220, 118] width 3 height 3
radio input "true"
type input "right part of 4+ stitch cable wyib"
click button "Done" at bounding box center [218, 202] width 16 height 10
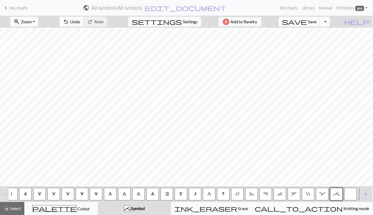
click at [349, 192] on button "button" at bounding box center [350, 194] width 13 height 13
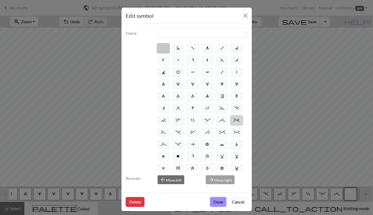
click at [238, 122] on span "+" at bounding box center [237, 120] width 6 height 4
click at [237, 121] on input "+" at bounding box center [235, 118] width 3 height 3
radio input "true"
type input "2 stitch left purl twist cable"
click button "Done" at bounding box center [218, 202] width 16 height 10
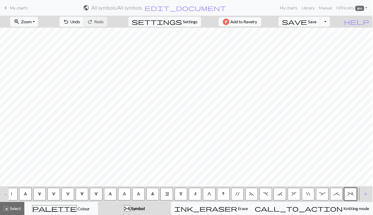
click at [281, 194] on span "`" at bounding box center [280, 194] width 5 height 4
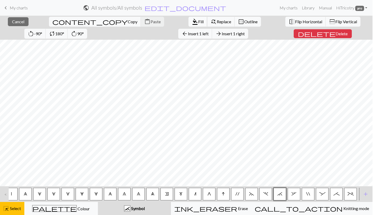
click at [192, 21] on span "format_color_fill" at bounding box center [195, 21] width 6 height 7
click at [295, 198] on button "," at bounding box center [294, 194] width 13 height 13
click at [192, 23] on span "format_color_fill" at bounding box center [195, 21] width 6 height 7
click at [305, 192] on button """ at bounding box center [308, 194] width 13 height 13
click at [8, 22] on button "close Cancel" at bounding box center [18, 21] width 21 height 9
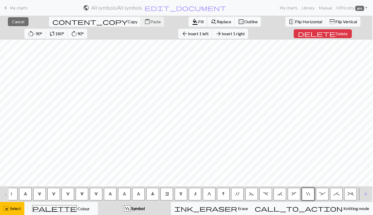
click at [198, 20] on span "Fill" at bounding box center [200, 21] width 5 height 5
click at [321, 196] on span ":" at bounding box center [322, 194] width 6 height 4
click at [198, 21] on span "Fill" at bounding box center [200, 21] width 5 height 5
click at [336, 196] on span ";" at bounding box center [337, 194] width 6 height 4
click at [198, 20] on span "Fill" at bounding box center [200, 21] width 5 height 5
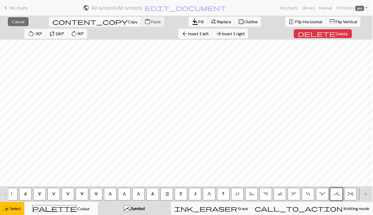
click at [352, 197] on button "+" at bounding box center [350, 194] width 13 height 13
click at [198, 22] on span "Fill" at bounding box center [200, 21] width 5 height 5
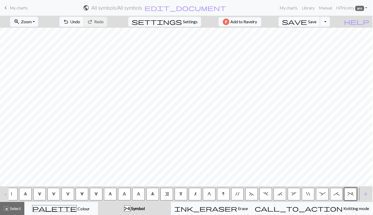
click at [317, 22] on span "Save" at bounding box center [312, 21] width 8 height 5
click at [367, 198] on span "add" at bounding box center [366, 194] width 6 height 7
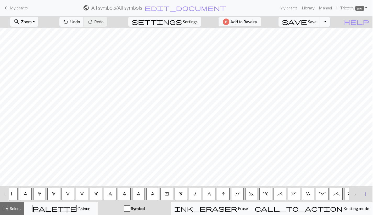
click at [367, 198] on span "add" at bounding box center [366, 194] width 6 height 7
click at [354, 194] on div ">" at bounding box center [353, 194] width 8 height 14
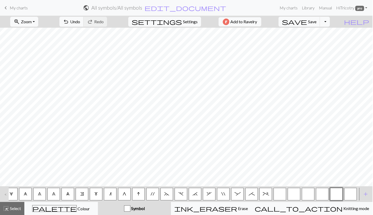
click at [282, 194] on button "button" at bounding box center [280, 194] width 13 height 13
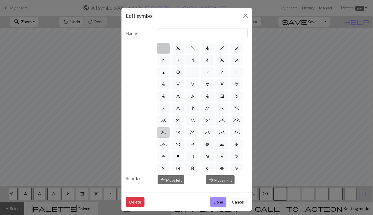
click at [162, 132] on span "(" at bounding box center [163, 132] width 5 height 4
click at [162, 132] on input "(" at bounding box center [162, 130] width 3 height 3
radio input "true"
type input "left part of left 3+ stitch cable, wyif"
click at [218, 204] on button "Done" at bounding box center [218, 202] width 16 height 10
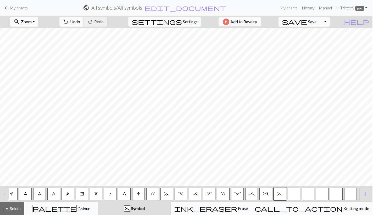
click at [292, 191] on button "button" at bounding box center [294, 194] width 13 height 13
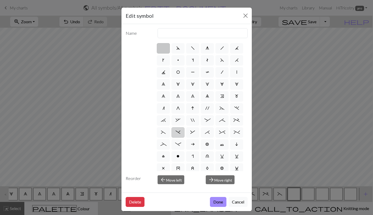
click at [179, 132] on span ")" at bounding box center [178, 132] width 5 height 4
click at [179, 132] on input ")" at bounding box center [177, 130] width 3 height 3
radio input "true"
type input "right part of left 3+ stitch cable, wyif"
click at [219, 202] on button "Done" at bounding box center [218, 202] width 16 height 10
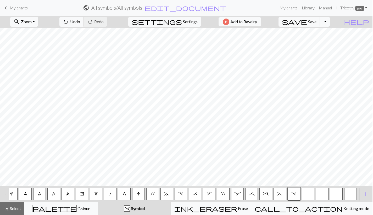
click at [301, 192] on div at bounding box center [308, 194] width 14 height 14
click at [307, 192] on button "button" at bounding box center [308, 194] width 13 height 13
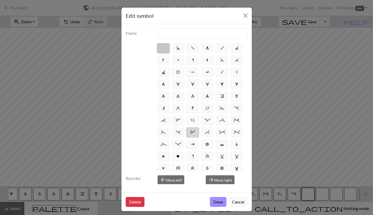
click at [192, 132] on span "&" at bounding box center [192, 132] width 5 height 4
click at [192, 132] on input "&" at bounding box center [191, 130] width 3 height 3
radio input "true"
type input "left part of right 3+ stitch cable, wyib"
click at [218, 202] on button "Done" at bounding box center [218, 202] width 16 height 10
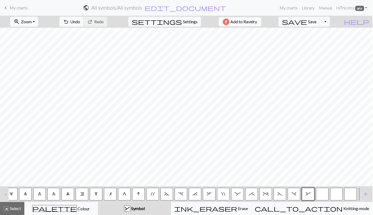
click at [324, 196] on button "button" at bounding box center [322, 194] width 13 height 13
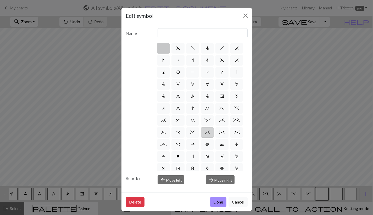
click at [206, 130] on span "*" at bounding box center [207, 132] width 5 height 4
click at [206, 130] on input "*" at bounding box center [206, 130] width 3 height 3
radio input "true"
type input "right part of right 3+ stitch cable, wyib"
click at [219, 203] on button "Done" at bounding box center [218, 202] width 16 height 10
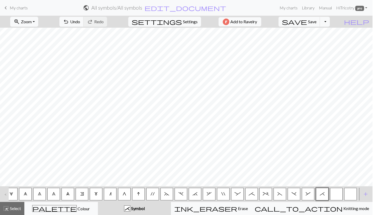
click at [336, 195] on button "button" at bounding box center [336, 194] width 13 height 13
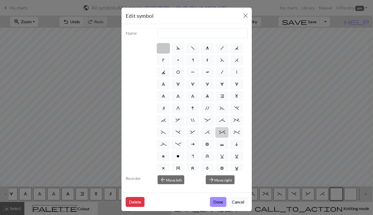
click at [218, 129] on label "^" at bounding box center [221, 133] width 13 height 10
click at [219, 129] on input "^" at bounding box center [220, 130] width 3 height 3
radio input "true"
type input "2 stitch right twist cable"
click at [220, 204] on button "Done" at bounding box center [218, 202] width 16 height 10
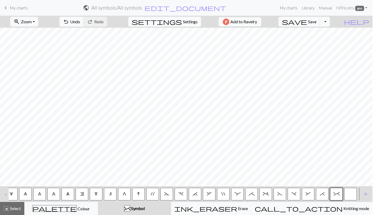
click at [351, 194] on button "button" at bounding box center [350, 194] width 13 height 13
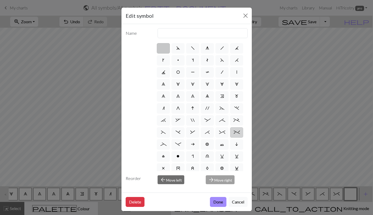
click at [236, 133] on span "%" at bounding box center [237, 132] width 6 height 4
click at [236, 133] on input "%" at bounding box center [235, 130] width 3 height 3
radio input "true"
type input "2 stitch left twist cable"
click at [217, 203] on button "Done" at bounding box center [218, 202] width 16 height 10
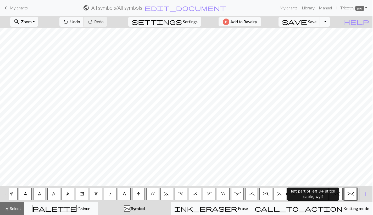
click at [282, 195] on button "(" at bounding box center [280, 194] width 13 height 13
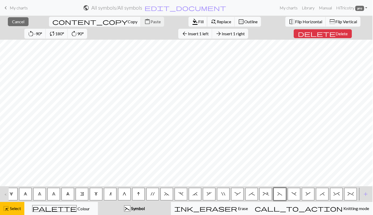
click at [192, 20] on span "format_color_fill" at bounding box center [195, 21] width 6 height 7
click at [292, 195] on span ")" at bounding box center [294, 194] width 5 height 4
click at [198, 21] on span "Fill" at bounding box center [200, 21] width 5 height 5
click at [307, 192] on span "&" at bounding box center [308, 194] width 5 height 4
click at [198, 21] on span "Fill" at bounding box center [200, 21] width 5 height 5
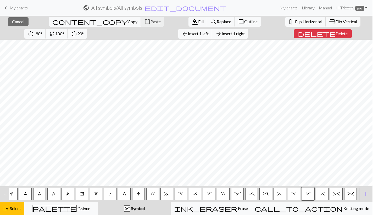
click at [322, 195] on span "*" at bounding box center [322, 194] width 5 height 4
click at [198, 19] on span "Fill" at bounding box center [200, 21] width 5 height 5
click at [337, 198] on button "^" at bounding box center [336, 194] width 13 height 13
click at [198, 22] on span "Fill" at bounding box center [200, 21] width 5 height 5
click at [354, 200] on button "%" at bounding box center [350, 194] width 13 height 13
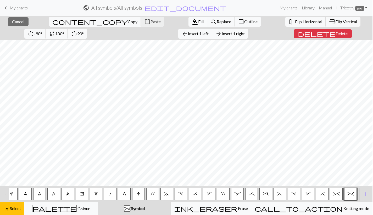
click at [198, 20] on span "Fill" at bounding box center [200, 21] width 5 height 5
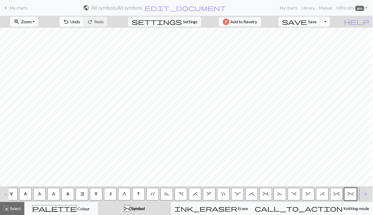
click at [317, 20] on span "Save" at bounding box center [312, 21] width 8 height 5
click at [351, 195] on span "%" at bounding box center [351, 194] width 6 height 4
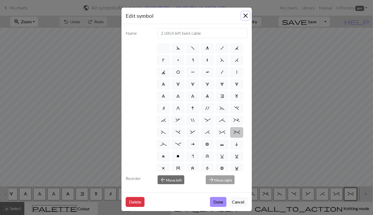
click at [244, 15] on button "Close" at bounding box center [245, 16] width 8 height 8
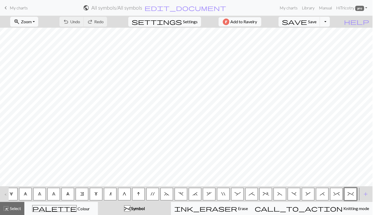
click at [354, 197] on button "%" at bounding box center [350, 194] width 13 height 13
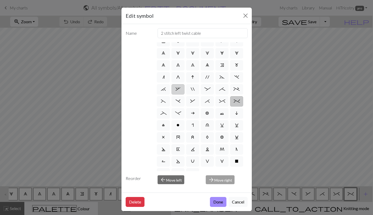
scroll to position [40, 0]
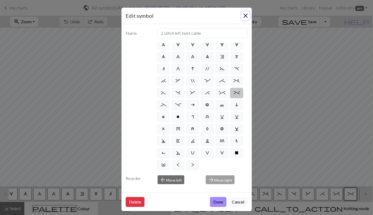
click at [245, 15] on button "Close" at bounding box center [245, 16] width 8 height 8
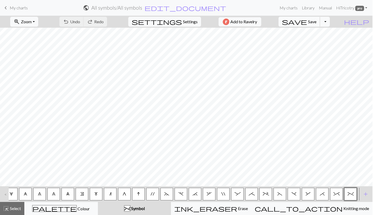
click at [317, 21] on span "Save" at bounding box center [312, 21] width 8 height 5
click at [367, 193] on span "add" at bounding box center [366, 194] width 6 height 7
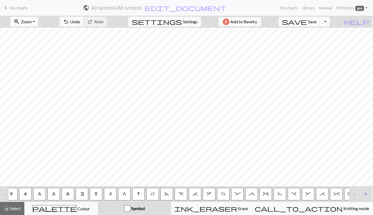
click at [367, 193] on span "add" at bounding box center [366, 194] width 6 height 7
click at [355, 195] on div ">" at bounding box center [353, 194] width 8 height 14
click at [278, 195] on button "button" at bounding box center [280, 194] width 13 height 13
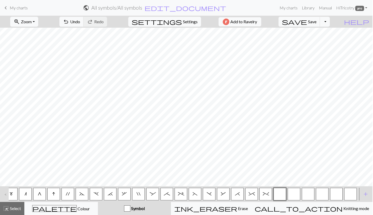
click at [278, 195] on button "button" at bounding box center [280, 194] width 13 height 13
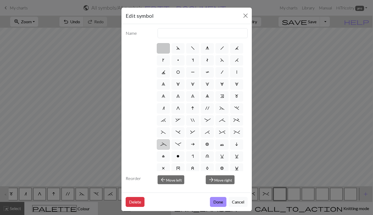
click at [163, 147] on span "_" at bounding box center [163, 144] width 6 height 4
click at [163, 145] on input "_" at bounding box center [161, 142] width 3 height 3
radio input "true"
type input "Left part of left 4+ cable"
click button "Done" at bounding box center [218, 202] width 16 height 10
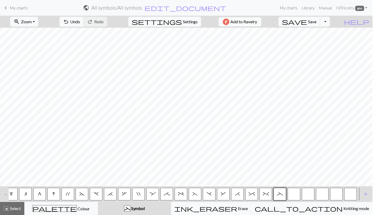
click at [290, 193] on button "button" at bounding box center [294, 194] width 13 height 13
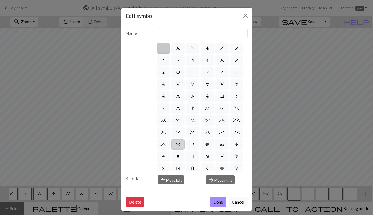
click at [178, 145] on span "-" at bounding box center [178, 144] width 6 height 4
click at [178, 145] on input "-" at bounding box center [176, 142] width 3 height 3
radio input "true"
type input "Right part of left 4+ cable"
click button "Done" at bounding box center [218, 202] width 16 height 10
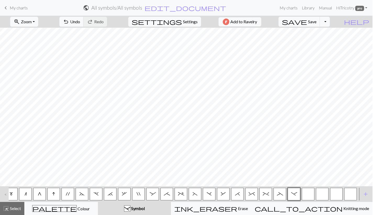
click at [308, 195] on button "button" at bounding box center [308, 194] width 13 height 13
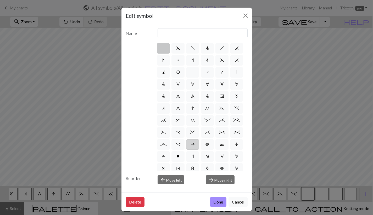
click at [193, 145] on span "a" at bounding box center [193, 144] width 4 height 4
click at [193, 145] on input "a" at bounding box center [192, 142] width 3 height 3
radio input "true"
type input "Purl on WS"
click button "Done" at bounding box center [218, 202] width 16 height 10
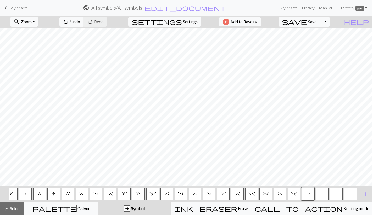
click at [325, 194] on button "button" at bounding box center [322, 194] width 13 height 13
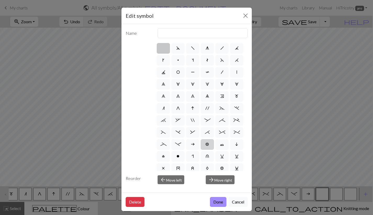
click at [208, 145] on span "b" at bounding box center [208, 144] width 4 height 4
click at [208, 145] on input "b" at bounding box center [207, 142] width 3 height 3
radio input "true"
type input "Peppercorn"
click at [220, 203] on button "Done" at bounding box center [218, 202] width 16 height 10
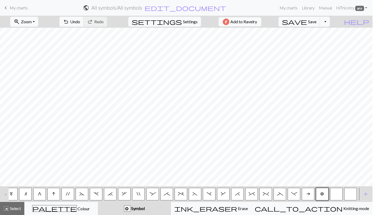
click at [336, 193] on button "button" at bounding box center [336, 194] width 13 height 13
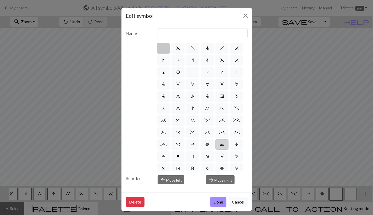
click at [223, 144] on span "c" at bounding box center [222, 144] width 4 height 4
click at [223, 144] on input "c" at bounding box center [221, 142] width 3 height 3
radio input "true"
type input "Bind off"
click button "Done" at bounding box center [218, 202] width 16 height 10
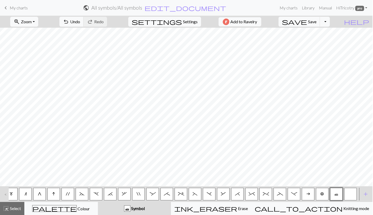
click at [351, 192] on button "button" at bounding box center [350, 194] width 13 height 13
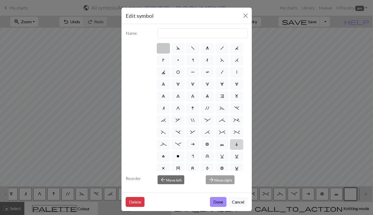
click at [232, 147] on label "i" at bounding box center [236, 145] width 13 height 10
click at [235, 145] on input "i" at bounding box center [236, 142] width 3 height 3
radio input "true"
type input "skpo"
click at [216, 200] on button "Done" at bounding box center [218, 202] width 16 height 10
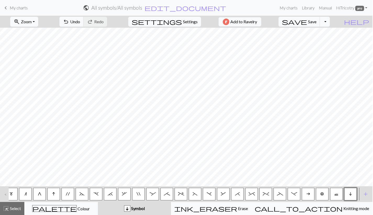
click at [285, 192] on button "_" at bounding box center [280, 194] width 13 height 13
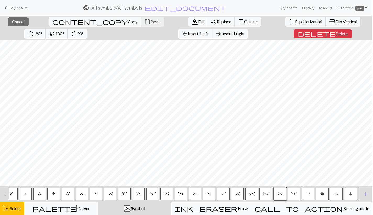
click at [198, 19] on span "Fill" at bounding box center [200, 21] width 5 height 5
click at [293, 198] on button "-" at bounding box center [294, 194] width 13 height 13
click at [192, 21] on span "format_color_fill" at bounding box center [195, 21] width 6 height 7
click at [312, 195] on button "a" at bounding box center [308, 194] width 13 height 13
click at [198, 20] on span "Fill" at bounding box center [200, 21] width 5 height 5
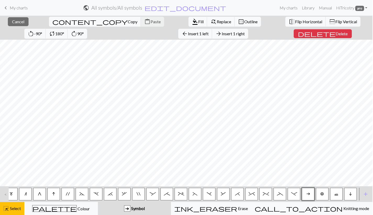
click at [323, 195] on span "b" at bounding box center [322, 194] width 4 height 4
click at [192, 23] on span "format_color_fill" at bounding box center [195, 21] width 6 height 7
click at [335, 195] on span "c" at bounding box center [336, 194] width 4 height 4
click at [192, 20] on span "format_color_fill" at bounding box center [195, 21] width 6 height 7
click at [352, 193] on button "i" at bounding box center [350, 194] width 13 height 13
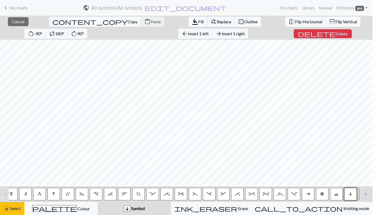
click at [198, 21] on span "Fill" at bounding box center [200, 21] width 5 height 5
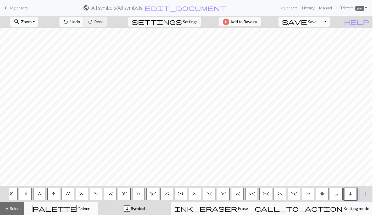
click at [317, 19] on span "Save" at bounding box center [312, 21] width 8 height 5
click at [366, 195] on span "add" at bounding box center [366, 194] width 6 height 7
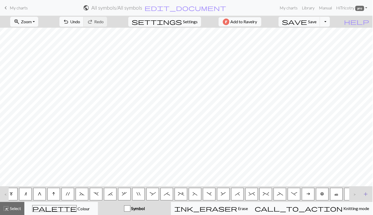
click at [366, 195] on span "add" at bounding box center [366, 194] width 6 height 7
click at [354, 195] on div ">" at bounding box center [353, 194] width 8 height 14
click at [280, 193] on button "button" at bounding box center [280, 194] width 13 height 13
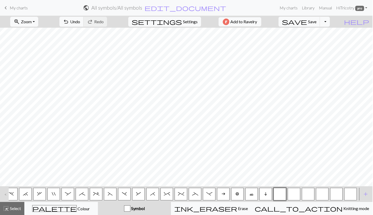
click at [280, 193] on button "button" at bounding box center [280, 194] width 13 height 13
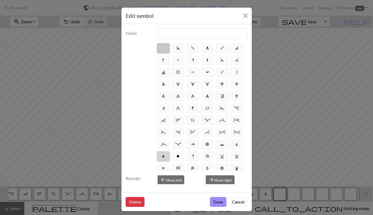
click at [164, 157] on span "l" at bounding box center [163, 156] width 3 height 4
click at [164, 157] on input "l" at bounding box center [163, 154] width 3 height 3
radio input "true"
type input "Twisted stitch"
click button "Done" at bounding box center [218, 202] width 16 height 10
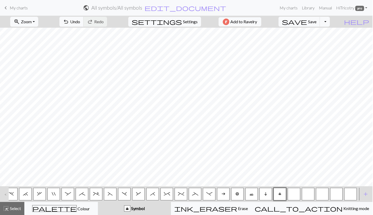
click at [296, 195] on button "button" at bounding box center [294, 194] width 13 height 13
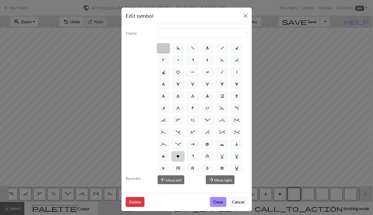
click at [178, 159] on span "o" at bounding box center [177, 156] width 3 height 4
click at [178, 157] on input "o" at bounding box center [177, 154] width 3 height 3
radio input "true"
type input "purl"
click button "Done" at bounding box center [218, 202] width 16 height 10
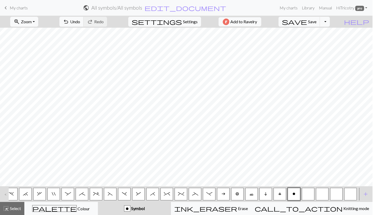
click at [303, 194] on button "button" at bounding box center [308, 194] width 13 height 13
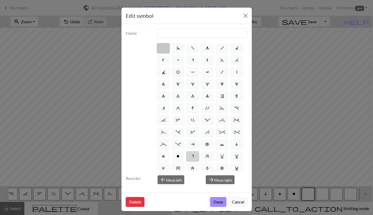
click at [192, 157] on span "r" at bounding box center [193, 156] width 2 height 4
click at [192, 157] on input "r" at bounding box center [193, 154] width 3 height 3
radio input "true"
type input "knit by wrapping yarn over"
click button "Done" at bounding box center [218, 202] width 16 height 10
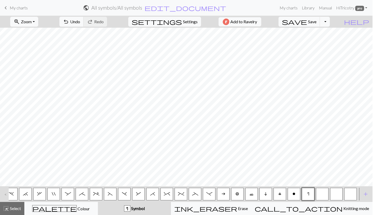
click at [321, 195] on button "button" at bounding box center [322, 194] width 13 height 13
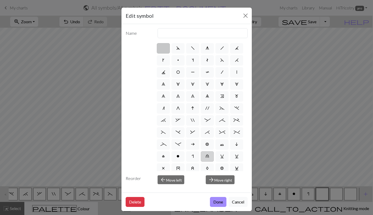
click at [208, 158] on span "u" at bounding box center [208, 156] width 4 height 4
click at [208, 157] on input "u" at bounding box center [207, 154] width 3 height 3
radio input "true"
type input "k1 in row below"
click button "Done" at bounding box center [218, 202] width 16 height 10
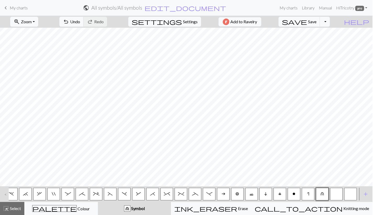
click at [337, 195] on button "button" at bounding box center [336, 194] width 13 height 13
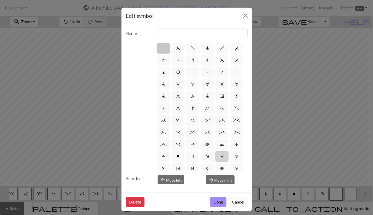
click at [224, 157] on span "v" at bounding box center [222, 156] width 4 height 4
click at [224, 157] on input "v" at bounding box center [221, 154] width 3 height 3
radio input "true"
type input "sl1 knitwise"
click button "Done" at bounding box center [218, 202] width 16 height 10
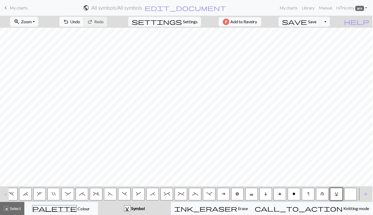
click at [350, 194] on button "button" at bounding box center [350, 194] width 13 height 13
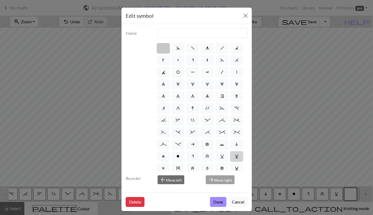
click at [235, 156] on span "w" at bounding box center [237, 156] width 4 height 4
click at [235, 156] on input "w" at bounding box center [236, 154] width 3 height 3
radio input "true"
type input "p1, yo, p1"
click button "Done" at bounding box center [218, 202] width 16 height 10
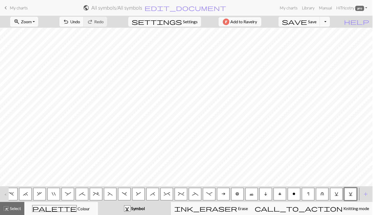
click at [281, 195] on button "l" at bounding box center [280, 194] width 13 height 13
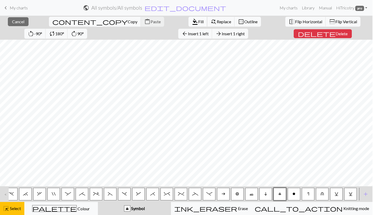
click at [198, 19] on span "Fill" at bounding box center [200, 21] width 5 height 5
click at [295, 190] on button "o" at bounding box center [294, 194] width 13 height 13
click at [192, 21] on span "format_color_fill" at bounding box center [195, 21] width 6 height 7
click at [311, 196] on button "r" at bounding box center [308, 194] width 13 height 13
click at [198, 20] on span "Fill" at bounding box center [200, 21] width 5 height 5
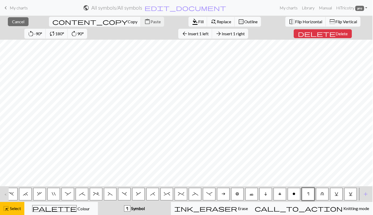
click at [325, 195] on button "u" at bounding box center [322, 194] width 13 height 13
click at [192, 24] on span "format_color_fill" at bounding box center [195, 21] width 6 height 7
click at [335, 196] on span "v" at bounding box center [337, 194] width 4 height 4
click at [192, 21] on span "format_color_fill" at bounding box center [195, 21] width 6 height 7
click at [351, 193] on span "w" at bounding box center [351, 194] width 4 height 4
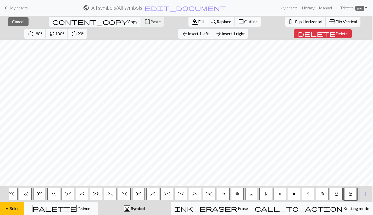
click at [192, 20] on span "format_color_fill" at bounding box center [195, 21] width 6 height 7
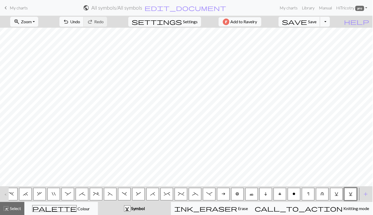
click at [317, 21] on span "Save" at bounding box center [312, 21] width 8 height 5
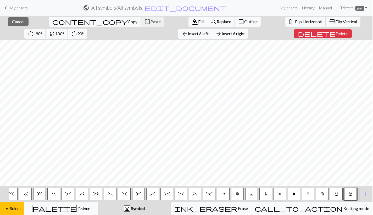
click at [222, 34] on span "Insert 6 right" at bounding box center [233, 33] width 23 height 5
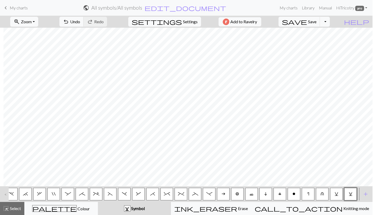
scroll to position [0, 115]
click at [317, 21] on span "Save" at bounding box center [312, 21] width 8 height 5
click at [366, 191] on span "add" at bounding box center [366, 194] width 6 height 7
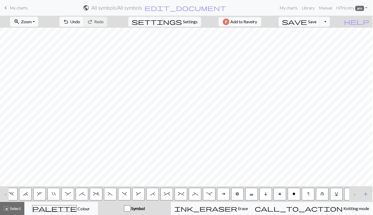
click at [366, 191] on span "add" at bounding box center [366, 194] width 6 height 7
click at [353, 196] on div ">" at bounding box center [353, 194] width 8 height 14
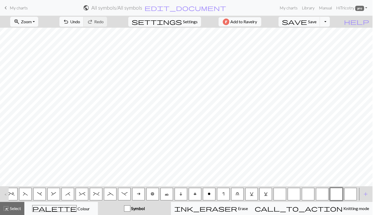
click at [279, 195] on button "button" at bounding box center [280, 194] width 13 height 13
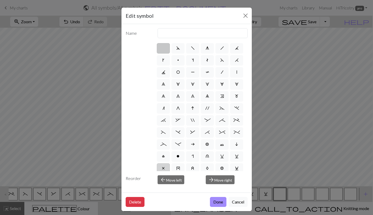
click at [165, 166] on label "x" at bounding box center [163, 169] width 13 height 10
click at [165, 166] on input "x" at bounding box center [163, 166] width 3 height 3
radio input "true"
type input "no stitch"
click at [220, 202] on button "Done" at bounding box center [218, 202] width 16 height 10
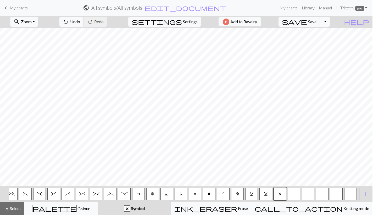
click at [293, 195] on button "button" at bounding box center [294, 194] width 13 height 13
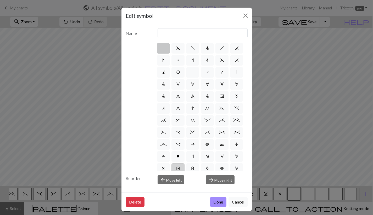
click at [174, 169] on label "y" at bounding box center [177, 169] width 13 height 10
click at [176, 169] on input "y" at bounding box center [177, 166] width 3 height 3
radio input "true"
type input "make bobble"
click at [218, 203] on button "Done" at bounding box center [218, 202] width 16 height 10
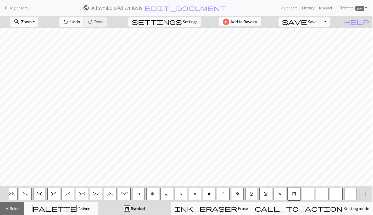
click at [308, 192] on button "button" at bounding box center [308, 194] width 13 height 13
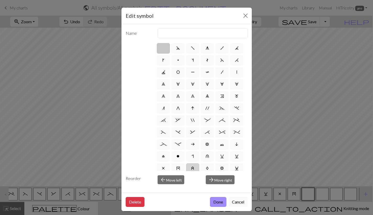
click at [192, 169] on span "z" at bounding box center [192, 169] width 3 height 4
click at [192, 169] on input "z" at bounding box center [192, 166] width 3 height 3
radio input "true"
type input "twisted stitch in row below"
click at [219, 203] on button "Done" at bounding box center [218, 202] width 16 height 10
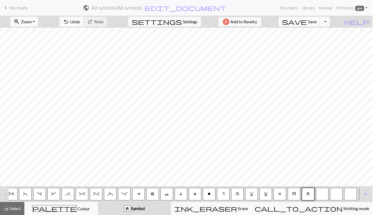
click at [323, 196] on button "button" at bounding box center [322, 194] width 13 height 13
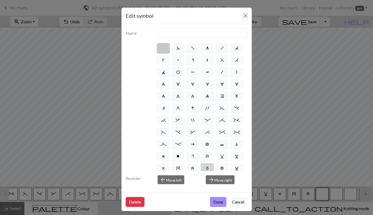
click at [205, 168] on label "A" at bounding box center [207, 169] width 13 height 10
click at [206, 168] on input "A" at bounding box center [207, 166] width 3 height 3
radio input "true"
click at [219, 201] on button "Done" at bounding box center [218, 202] width 16 height 10
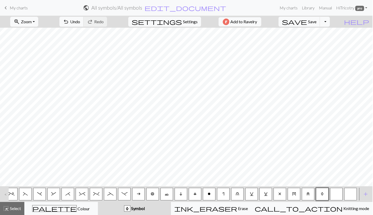
click at [339, 192] on button "button" at bounding box center [336, 194] width 13 height 13
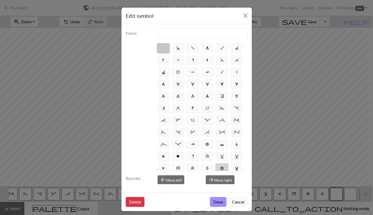
click at [221, 169] on span "B" at bounding box center [222, 169] width 4 height 4
click at [221, 169] on input "B" at bounding box center [221, 166] width 3 height 3
radio input "true"
type input "Bobble"
click at [219, 201] on button "Done" at bounding box center [218, 202] width 16 height 10
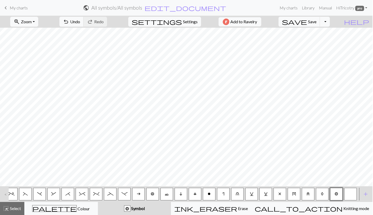
click at [350, 193] on button "button" at bounding box center [350, 194] width 13 height 13
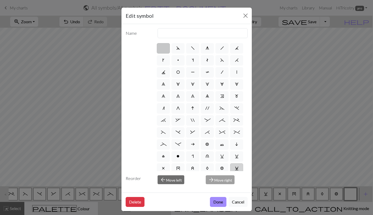
click at [236, 168] on span "C" at bounding box center [237, 169] width 4 height 4
click at [236, 168] on input "C" at bounding box center [236, 166] width 3 height 3
radio input "true"
type input "slp wyif"
click at [219, 203] on button "Done" at bounding box center [218, 202] width 16 height 10
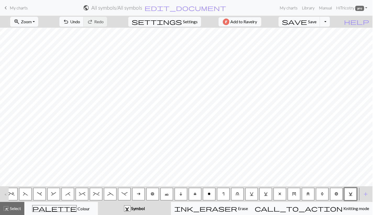
click at [282, 191] on button "x" at bounding box center [280, 194] width 13 height 13
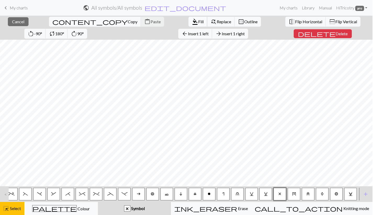
click at [192, 21] on span "format_color_fill" at bounding box center [195, 21] width 6 height 7
click at [295, 197] on button "y" at bounding box center [294, 194] width 13 height 13
click at [198, 23] on span "Fill" at bounding box center [200, 21] width 5 height 5
click at [308, 193] on span "z" at bounding box center [308, 194] width 3 height 4
click at [192, 22] on span "format_color_fill" at bounding box center [195, 21] width 6 height 7
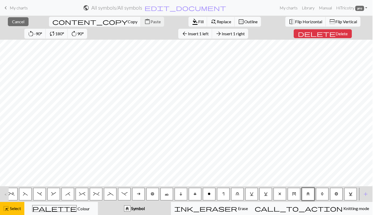
click at [324, 192] on button "A" at bounding box center [322, 194] width 13 height 13
click at [198, 22] on span "Fill" at bounding box center [200, 21] width 5 height 5
click at [336, 195] on span "B" at bounding box center [337, 194] width 4 height 4
click at [192, 22] on span "format_color_fill" at bounding box center [195, 21] width 6 height 7
click at [351, 193] on span "C" at bounding box center [351, 194] width 4 height 4
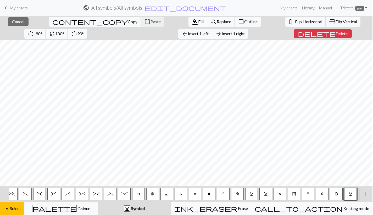
click at [192, 18] on span "format_color_fill" at bounding box center [195, 21] width 6 height 7
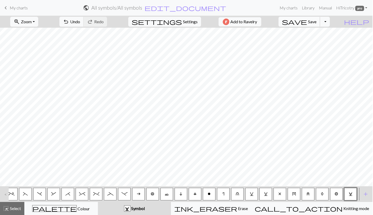
click at [307, 22] on span "save" at bounding box center [294, 21] width 25 height 7
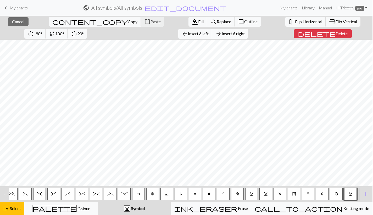
click at [212, 36] on button "arrow_forward Insert 6 right" at bounding box center [230, 34] width 36 height 10
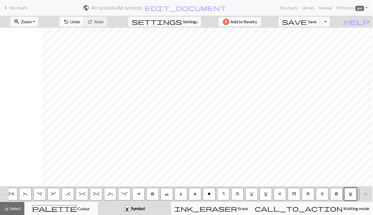
scroll to position [0, 157]
click at [317, 19] on span "Save" at bounding box center [312, 21] width 8 height 5
click at [365, 195] on span "add" at bounding box center [366, 194] width 6 height 7
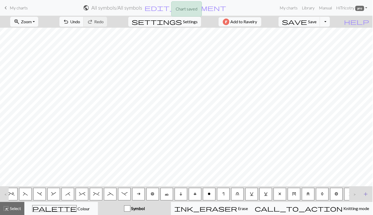
click at [365, 195] on span "add" at bounding box center [366, 194] width 6 height 7
click at [355, 196] on div ">" at bounding box center [353, 194] width 8 height 14
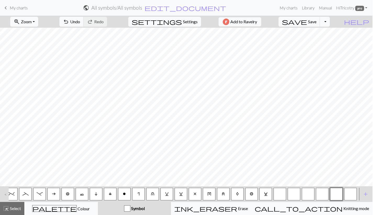
click at [275, 194] on button "button" at bounding box center [280, 194] width 13 height 13
click at [277, 193] on button "button" at bounding box center [280, 194] width 13 height 13
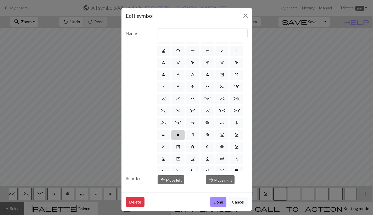
scroll to position [23, 0]
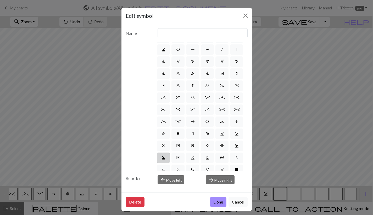
click at [163, 158] on span "D" at bounding box center [164, 158] width 4 height 4
click at [163, 178] on input "D" at bounding box center [163, 179] width 3 height 3
radio input "true"
type input "Purl-side double decrease"
click at [217, 203] on button "Done" at bounding box center [218, 202] width 16 height 10
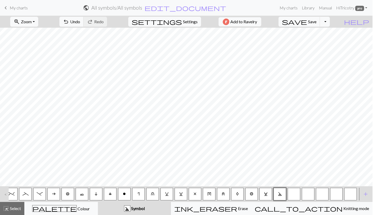
click at [295, 195] on button "button" at bounding box center [294, 194] width 13 height 13
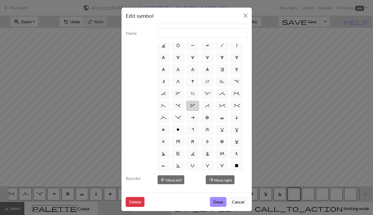
scroll to position [40, 0]
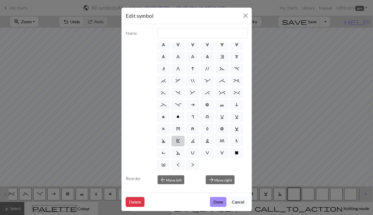
click at [178, 143] on span "E" at bounding box center [178, 141] width 4 height 4
click at [178, 178] on input "E" at bounding box center [177, 179] width 3 height 3
radio input "true"
type input "Left end"
click at [219, 204] on button "Done" at bounding box center [218, 202] width 16 height 10
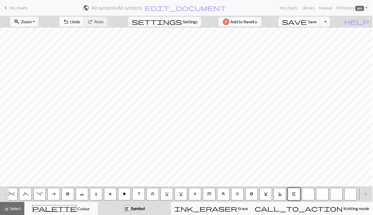
click at [309, 193] on button "button" at bounding box center [308, 194] width 13 height 13
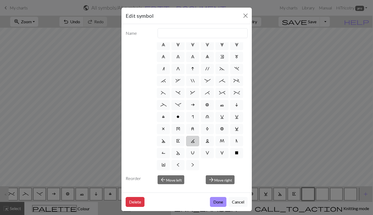
click at [197, 142] on label "K" at bounding box center [192, 141] width 13 height 10
click at [194, 178] on input "K" at bounding box center [192, 179] width 3 height 3
radio input "true"
type input "p2tog tbl"
click at [219, 204] on button "Done" at bounding box center [218, 202] width 16 height 10
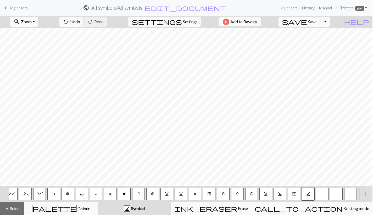
click at [322, 194] on button "button" at bounding box center [322, 194] width 13 height 13
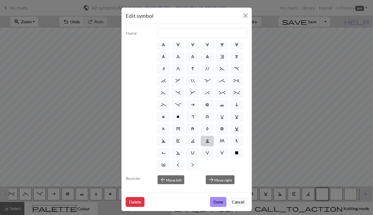
click at [204, 143] on label "L" at bounding box center [207, 141] width 13 height 10
click at [206, 178] on input "L" at bounding box center [207, 179] width 3 height 3
radio input "true"
type input "Twisted reverse stitch"
click at [219, 200] on button "Done" at bounding box center [218, 202] width 16 height 10
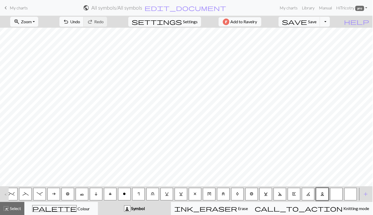
click at [335, 195] on button "button" at bounding box center [336, 194] width 13 height 13
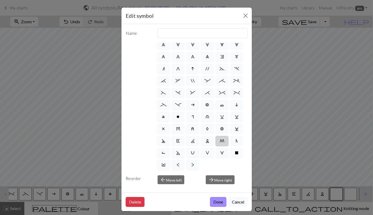
click at [220, 145] on label "M" at bounding box center [221, 141] width 13 height 10
click at [220, 178] on input "M" at bounding box center [221, 179] width 3 height 3
radio input "true"
type input "m1"
click at [215, 203] on button "Done" at bounding box center [218, 202] width 16 height 10
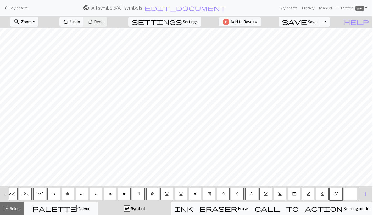
click at [350, 193] on button "button" at bounding box center [350, 194] width 13 height 13
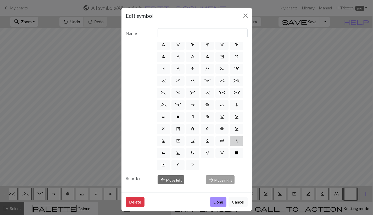
click at [238, 142] on span "N" at bounding box center [237, 141] width 2 height 4
click at [238, 178] on input "N" at bounding box center [237, 179] width 3 height 3
radio input "true"
type input "skp"
click at [217, 201] on button "Done" at bounding box center [218, 202] width 16 height 10
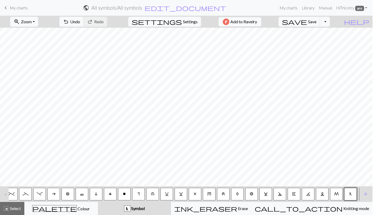
click at [279, 196] on span "D" at bounding box center [280, 194] width 4 height 4
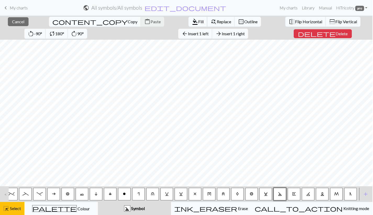
click at [198, 23] on span "Fill" at bounding box center [200, 21] width 5 height 5
click at [293, 192] on span "E" at bounding box center [294, 194] width 4 height 4
click at [189, 24] on button "format_color_fill Fill" at bounding box center [198, 22] width 19 height 10
click at [306, 193] on button "K" at bounding box center [308, 194] width 13 height 13
click at [192, 24] on span "format_color_fill" at bounding box center [195, 21] width 6 height 7
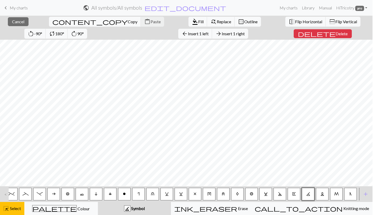
click at [323, 193] on span "L" at bounding box center [322, 194] width 4 height 4
click at [192, 22] on span "format_color_fill" at bounding box center [195, 21] width 6 height 7
click at [335, 196] on span "M" at bounding box center [336, 194] width 5 height 4
click at [189, 24] on button "format_color_fill Fill" at bounding box center [198, 22] width 19 height 10
click at [350, 196] on span "N" at bounding box center [351, 194] width 2 height 4
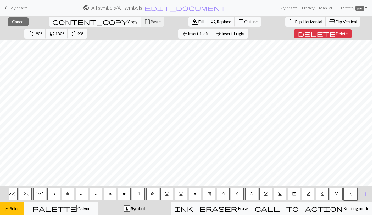
click at [198, 23] on span "Fill" at bounding box center [200, 21] width 5 height 5
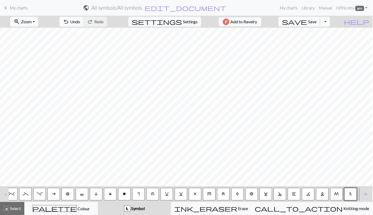
click at [317, 21] on span "Save" at bounding box center [312, 21] width 8 height 5
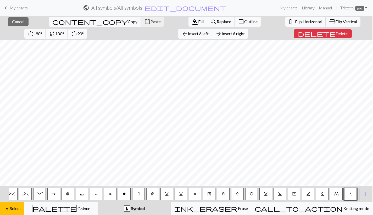
click at [222, 34] on span "Insert 6 right" at bounding box center [233, 33] width 23 height 5
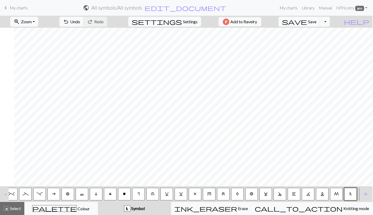
scroll to position [0, 198]
click at [367, 196] on span "add" at bounding box center [366, 194] width 6 height 7
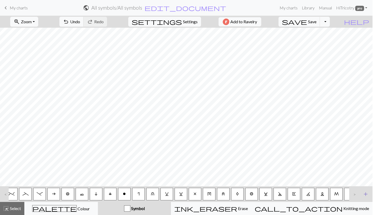
click at [367, 196] on span "add" at bounding box center [366, 194] width 6 height 7
click at [276, 197] on button "button" at bounding box center [280, 194] width 13 height 13
click at [280, 193] on button "button" at bounding box center [280, 194] width 13 height 13
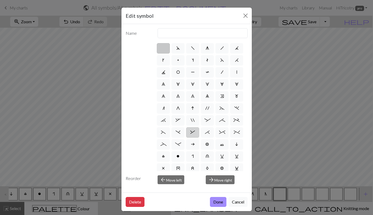
scroll to position [40, 0]
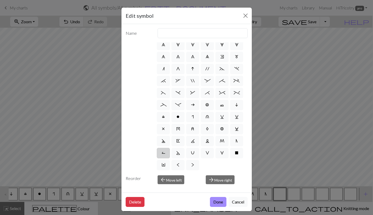
click at [162, 156] on label "R" at bounding box center [163, 153] width 13 height 10
click at [162, 190] on input "R" at bounding box center [163, 191] width 3 height 3
radio input "true"
type input "purl by wrapping yarn over"
click at [220, 203] on button "Done" at bounding box center [218, 202] width 16 height 10
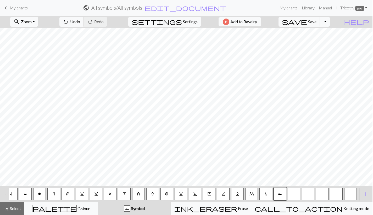
click at [298, 193] on button "button" at bounding box center [294, 194] width 13 height 13
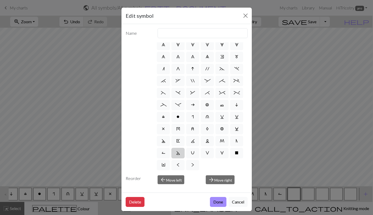
click at [178, 151] on span "S" at bounding box center [178, 153] width 4 height 4
click at [178, 190] on input "S" at bounding box center [177, 191] width 3 height 3
radio input "true"
type input "p2tog tbl"
click at [218, 204] on button "Done" at bounding box center [218, 202] width 16 height 10
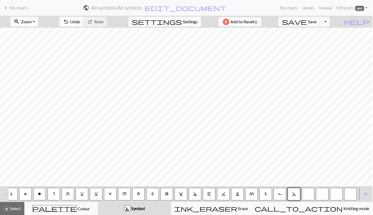
click at [316, 195] on button "button" at bounding box center [322, 194] width 13 height 13
click at [309, 195] on button "button" at bounding box center [308, 194] width 13 height 13
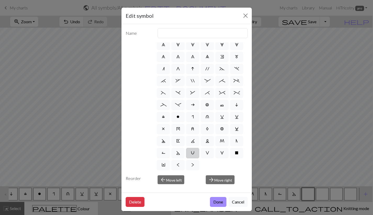
click at [192, 154] on span "U" at bounding box center [193, 153] width 4 height 4
click at [192, 190] on input "U" at bounding box center [192, 191] width 3 height 3
radio input "true"
type input "eyelet"
click at [217, 202] on button "Done" at bounding box center [218, 202] width 16 height 10
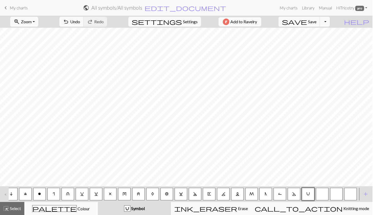
click at [326, 197] on button "button" at bounding box center [322, 194] width 13 height 13
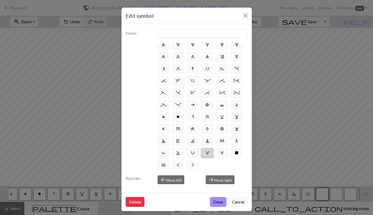
click at [204, 157] on label "V" at bounding box center [207, 153] width 13 height 10
click at [206, 190] on input "V" at bounding box center [207, 191] width 3 height 3
radio input "true"
type input "sl1 purlwise"
click at [222, 200] on button "Done" at bounding box center [218, 202] width 16 height 10
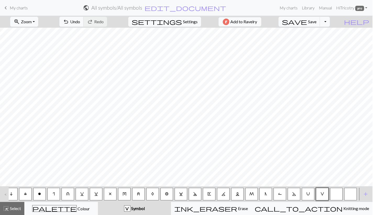
click at [337, 191] on button "button" at bounding box center [336, 194] width 13 height 13
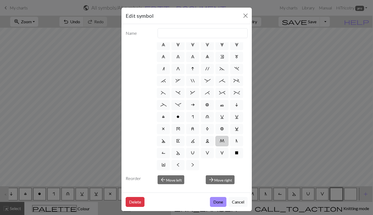
click at [225, 146] on label "M" at bounding box center [221, 141] width 13 height 10
click at [223, 178] on input "M" at bounding box center [221, 179] width 3 height 3
radio input "true"
type input "m1"
click at [222, 152] on span "W" at bounding box center [222, 153] width 4 height 4
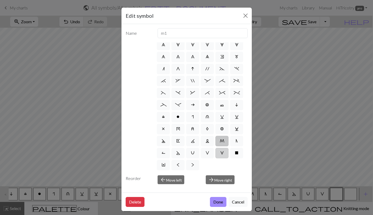
click at [222, 190] on input "W" at bounding box center [221, 191] width 3 height 3
radio input "true"
type input "k1, yo, k1"
click at [216, 205] on button "Done" at bounding box center [218, 202] width 16 height 10
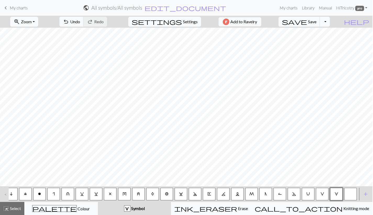
click at [349, 196] on button "button" at bounding box center [350, 194] width 13 height 13
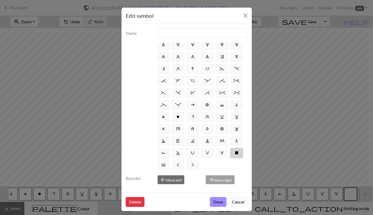
click at [241, 154] on label "X" at bounding box center [236, 153] width 13 height 10
click at [238, 190] on input "X" at bounding box center [236, 191] width 3 height 3
radio input "true"
type input "no stitch"
click at [219, 201] on button "Done" at bounding box center [218, 202] width 16 height 10
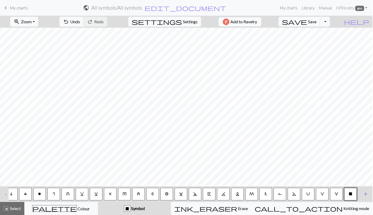
click at [367, 196] on span "add" at bounding box center [366, 194] width 6 height 7
click at [315, 196] on div at bounding box center [322, 194] width 14 height 14
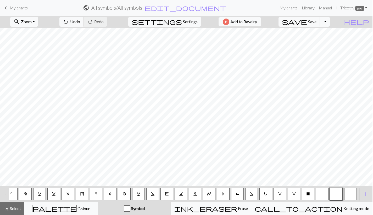
click at [318, 196] on button "button" at bounding box center [322, 194] width 13 height 13
click at [322, 196] on button "button" at bounding box center [322, 194] width 13 height 13
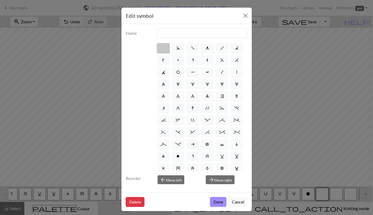
scroll to position [40, 0]
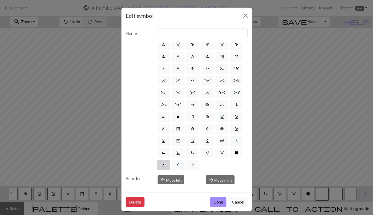
click at [164, 167] on span "Y" at bounding box center [164, 165] width 4 height 4
click at [164, 202] on input "Y" at bounding box center [163, 203] width 3 height 3
radio input "true"
type input "place bead"
click at [219, 202] on button "Done" at bounding box center [218, 202] width 16 height 10
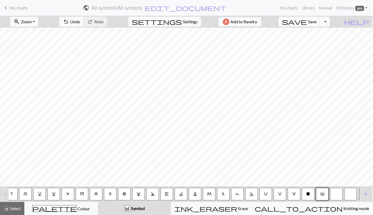
click at [336, 191] on button "button" at bounding box center [336, 194] width 13 height 13
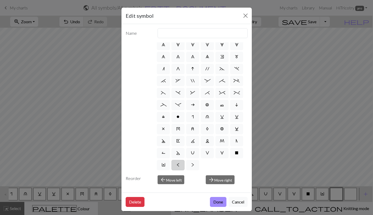
click at [177, 166] on span "<" at bounding box center [178, 165] width 3 height 4
click at [177, 202] on input "<" at bounding box center [178, 203] width 3 height 3
radio input "true"
type input "twisted knit"
click at [217, 204] on button "Done" at bounding box center [218, 202] width 16 height 10
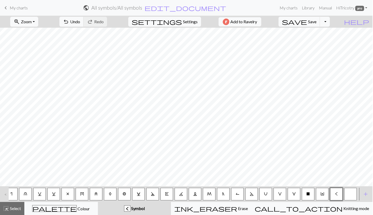
click at [352, 197] on button "button" at bounding box center [350, 194] width 13 height 13
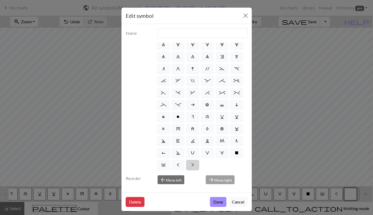
click at [193, 165] on span ">" at bounding box center [192, 165] width 3 height 4
click at [193, 202] on input ">" at bounding box center [192, 203] width 3 height 3
radio input "true"
type input "twisted purl"
click at [220, 201] on button "Done" at bounding box center [218, 202] width 16 height 10
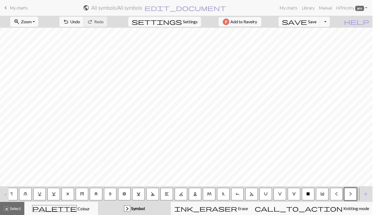
click at [238, 195] on span "R" at bounding box center [238, 194] width 4 height 4
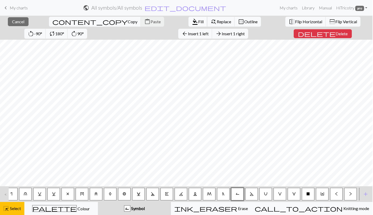
click at [198, 20] on span "Fill" at bounding box center [200, 21] width 5 height 5
click at [250, 195] on span "S" at bounding box center [252, 194] width 4 height 4
click at [192, 19] on span "format_color_fill" at bounding box center [195, 21] width 6 height 7
click at [263, 197] on button "U" at bounding box center [265, 194] width 13 height 13
click at [192, 19] on span "format_color_fill" at bounding box center [195, 21] width 6 height 7
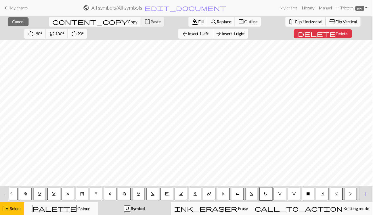
click at [284, 195] on button "V" at bounding box center [280, 194] width 13 height 13
click at [198, 22] on span "Fill" at bounding box center [200, 21] width 5 height 5
click at [295, 193] on span "W" at bounding box center [294, 194] width 4 height 4
click at [192, 19] on span "format_color_fill" at bounding box center [195, 21] width 6 height 7
click at [308, 194] on span "X" at bounding box center [308, 194] width 4 height 4
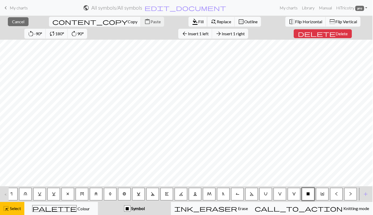
click at [198, 23] on span "Fill" at bounding box center [200, 21] width 5 height 5
click at [222, 34] on span "Insert 3 right" at bounding box center [233, 33] width 23 height 5
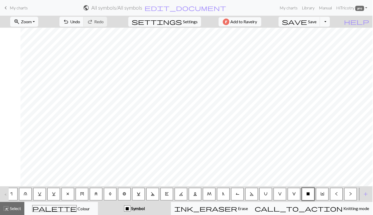
scroll to position [0, 219]
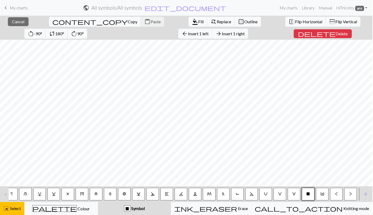
click at [325, 201] on div "Y" at bounding box center [322, 194] width 14 height 14
click at [323, 196] on span "Y" at bounding box center [322, 194] width 4 height 4
click at [198, 19] on span "Fill" at bounding box center [200, 21] width 5 height 5
click at [336, 201] on button "<" at bounding box center [336, 194] width 13 height 13
click at [185, 16] on div "format_color_fill Fill find_replace Replace border_outer Outline" at bounding box center [225, 22] width 80 height 12
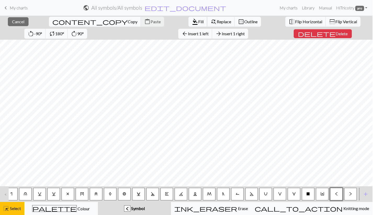
click at [189, 17] on button "format_color_fill Fill" at bounding box center [198, 22] width 19 height 10
click at [350, 194] on span ">" at bounding box center [350, 194] width 3 height 4
click at [192, 22] on span "format_color_fill" at bounding box center [195, 21] width 6 height 7
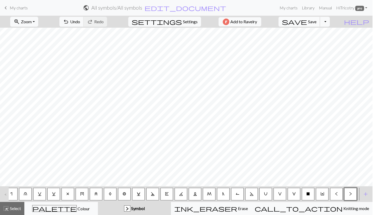
click at [307, 21] on span "save" at bounding box center [294, 21] width 25 height 7
click at [184, 23] on span "Settings" at bounding box center [191, 22] width 15 height 6
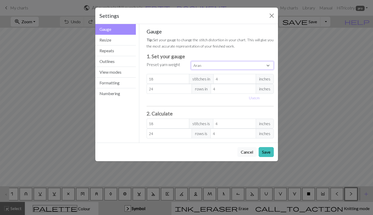
click at [221, 67] on select "Custom Square Lace Light Fingering Fingering Sport Double knit Worsted Aran Bul…" at bounding box center [232, 66] width 83 height 8
select select "square"
click at [191, 62] on select "Custom Square Lace Light Fingering Fingering Sport Double knit Worsted Aran Bul…" at bounding box center [232, 66] width 83 height 8
type input "32"
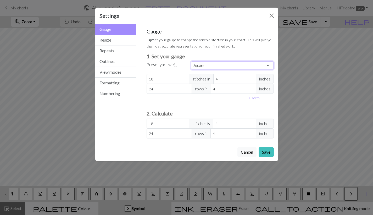
type input "32"
click at [267, 150] on button "Save" at bounding box center [266, 152] width 15 height 10
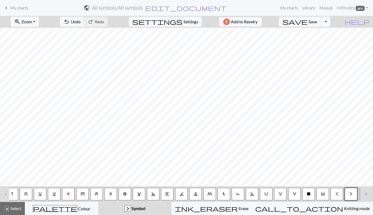
scroll to position [0, 1]
click at [319, 18] on button "save Save Save" at bounding box center [300, 22] width 42 height 10
click at [20, 7] on span "My charts" at bounding box center [19, 7] width 18 height 5
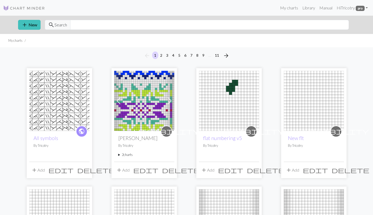
click at [74, 170] on span "edit" at bounding box center [60, 170] width 25 height 7
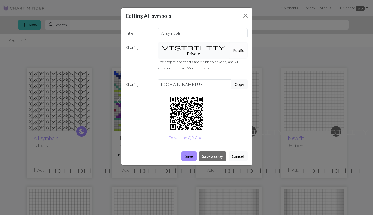
click at [178, 51] on button "visibility Private" at bounding box center [194, 50] width 72 height 16
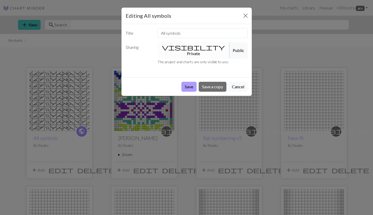
click at [193, 82] on button "Save" at bounding box center [188, 87] width 15 height 10
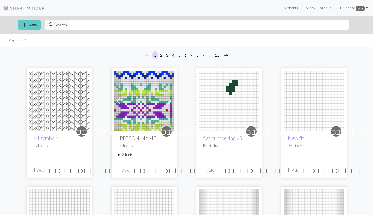
click at [27, 24] on button "add New" at bounding box center [29, 25] width 23 height 10
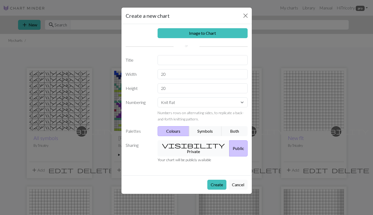
click at [190, 146] on button "visibility Private" at bounding box center [194, 149] width 72 height 16
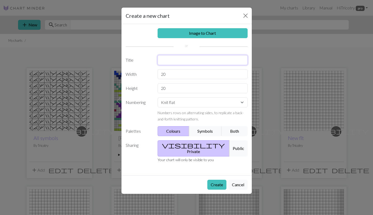
click at [188, 60] on input "text" at bounding box center [203, 60] width 90 height 10
type input "test"
click at [217, 180] on button "Create" at bounding box center [216, 185] width 19 height 10
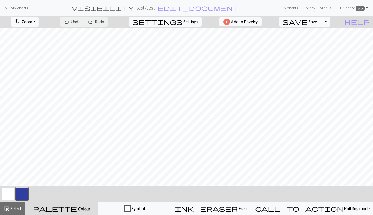
click at [20, 7] on span "My charts" at bounding box center [19, 7] width 18 height 5
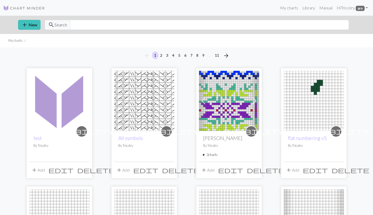
click at [86, 169] on span "delete" at bounding box center [96, 170] width 38 height 7
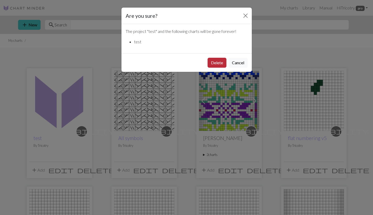
click at [214, 62] on button "Delete" at bounding box center [217, 63] width 19 height 10
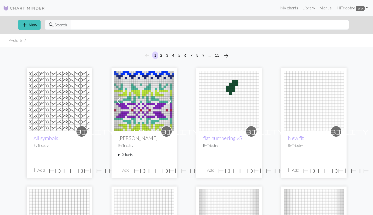
click at [34, 110] on img at bounding box center [59, 101] width 60 height 60
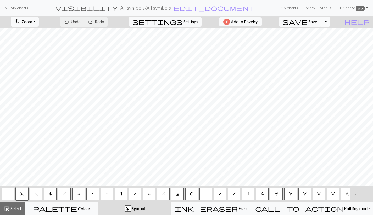
click at [330, 22] on button "Toggle Dropdown" at bounding box center [325, 22] width 10 height 10
click at [315, 40] on button "save_alt Download" at bounding box center [287, 41] width 86 height 8
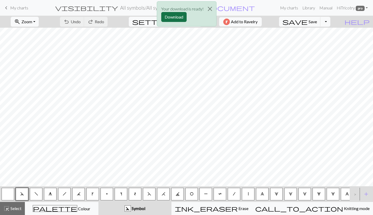
click at [177, 15] on button "Download" at bounding box center [173, 17] width 25 height 10
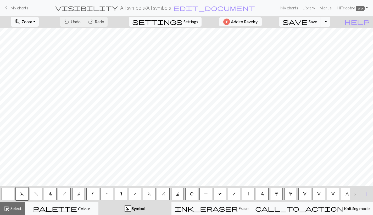
click at [188, 22] on span "Settings" at bounding box center [191, 22] width 15 height 6
select select "square"
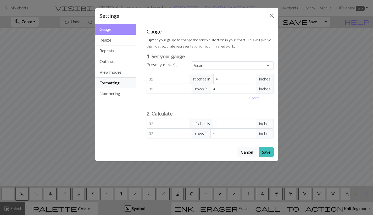
click at [116, 84] on button "Formatting" at bounding box center [115, 83] width 41 height 11
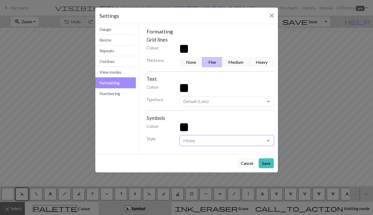
click at [207, 140] on select "Normal Light Heavy Hand drawn" at bounding box center [227, 141] width 94 height 10
select select "light"
click at [180, 136] on select "Normal Light Heavy Hand drawn" at bounding box center [227, 141] width 94 height 10
click at [250, 138] on select "Normal Light Heavy Hand drawn" at bounding box center [227, 141] width 94 height 10
click at [180, 136] on select "Normal Light Heavy Hand drawn" at bounding box center [227, 141] width 94 height 10
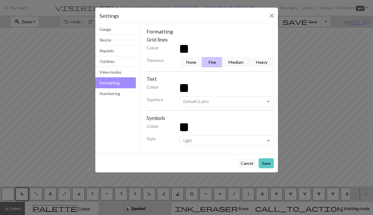
click at [267, 164] on button "Save" at bounding box center [266, 164] width 15 height 10
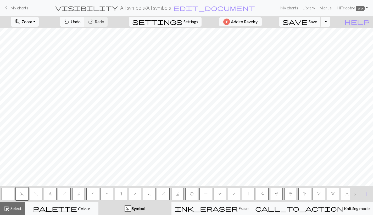
click at [321, 18] on button "save Save Save" at bounding box center [300, 22] width 42 height 10
click at [191, 19] on div "Chart saved" at bounding box center [186, 10] width 31 height 21
click at [188, 23] on span "Settings" at bounding box center [191, 22] width 15 height 6
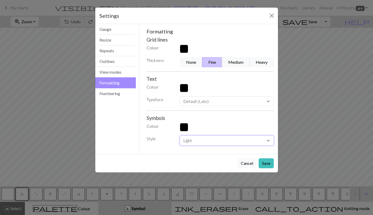
click at [211, 141] on select "Normal Light Heavy Hand drawn" at bounding box center [227, 141] width 94 height 10
select select "normal"
click at [180, 136] on select "Normal Light Heavy Hand drawn" at bounding box center [227, 141] width 94 height 10
click at [265, 164] on button "Save" at bounding box center [266, 164] width 15 height 10
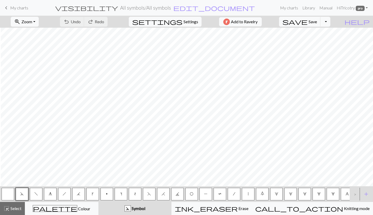
scroll to position [0, 23]
click at [176, 193] on span "J" at bounding box center [178, 194] width 4 height 4
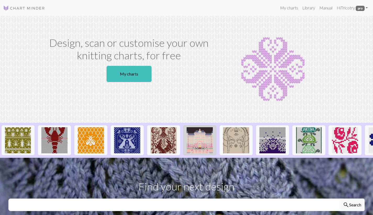
click at [197, 139] on img at bounding box center [200, 141] width 26 height 26
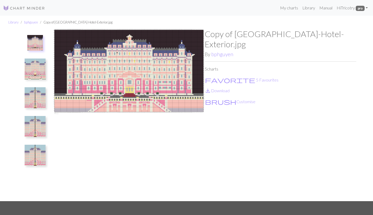
click at [33, 71] on img at bounding box center [35, 69] width 21 height 21
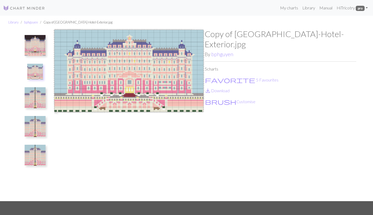
click at [33, 48] on img at bounding box center [35, 45] width 21 height 21
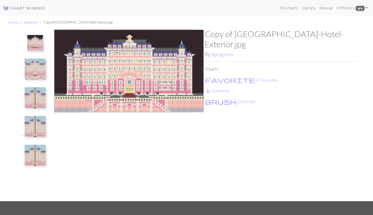
click at [35, 95] on img at bounding box center [35, 97] width 21 height 21
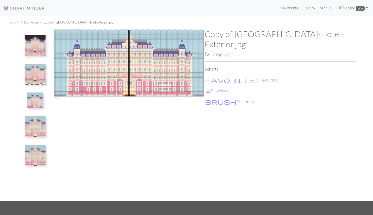
click at [35, 135] on img at bounding box center [35, 126] width 21 height 21
click at [35, 150] on img at bounding box center [35, 155] width 21 height 21
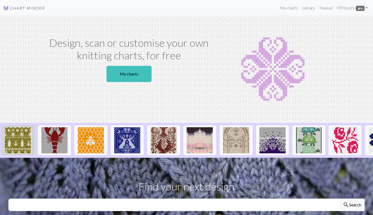
click at [16, 137] on img at bounding box center [18, 141] width 26 height 26
